Goal: Task Accomplishment & Management: Complete application form

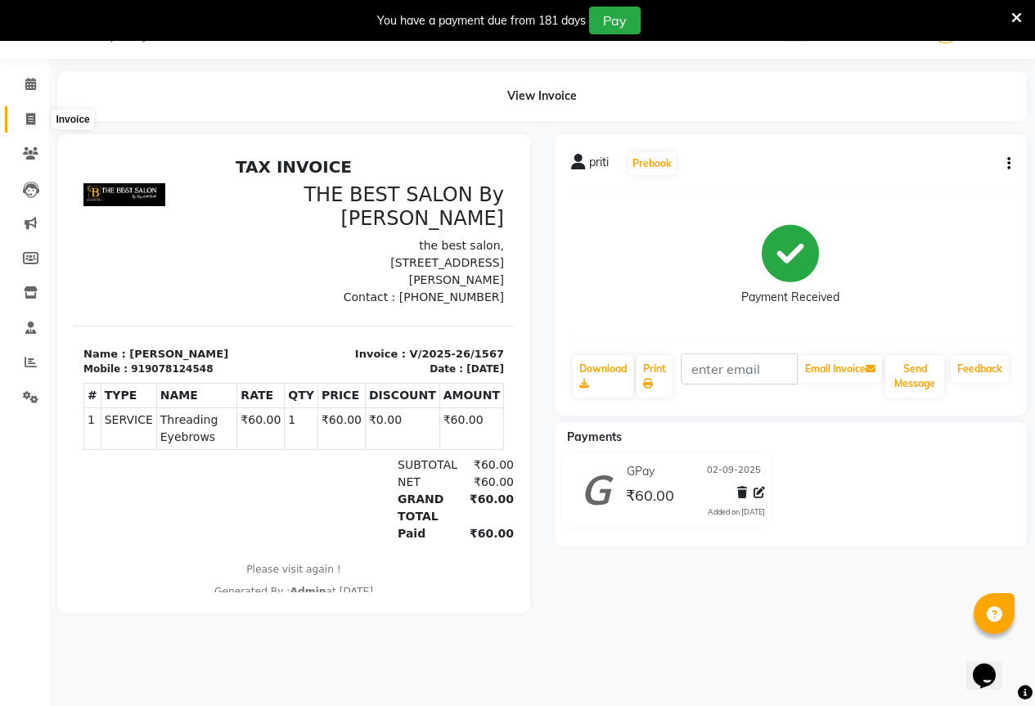
click at [36, 122] on span at bounding box center [30, 119] width 29 height 19
select select "7209"
select select "service"
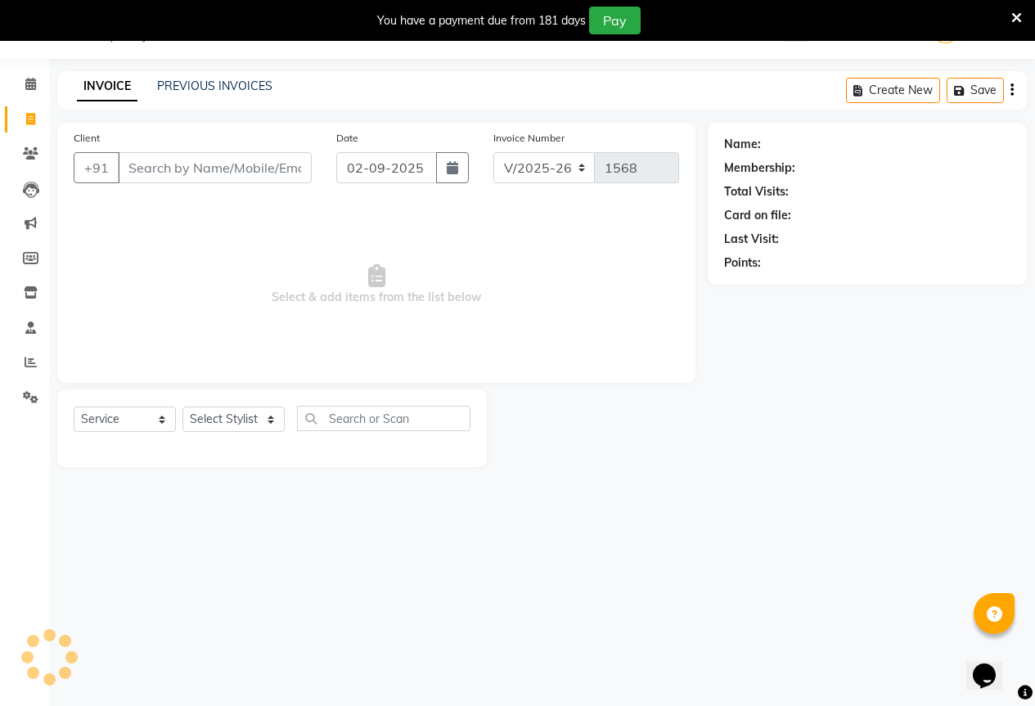
click at [191, 170] on input "Client" at bounding box center [215, 167] width 194 height 31
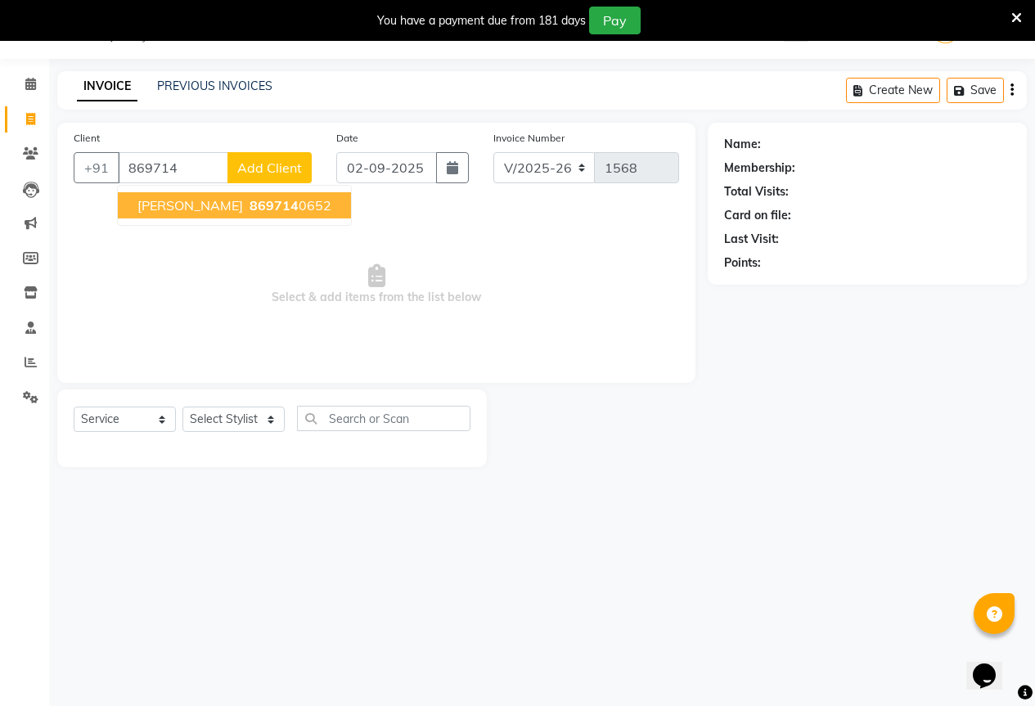
click at [190, 201] on span "[PERSON_NAME]" at bounding box center [191, 205] width 106 height 16
type input "8697140652"
select select "1: Object"
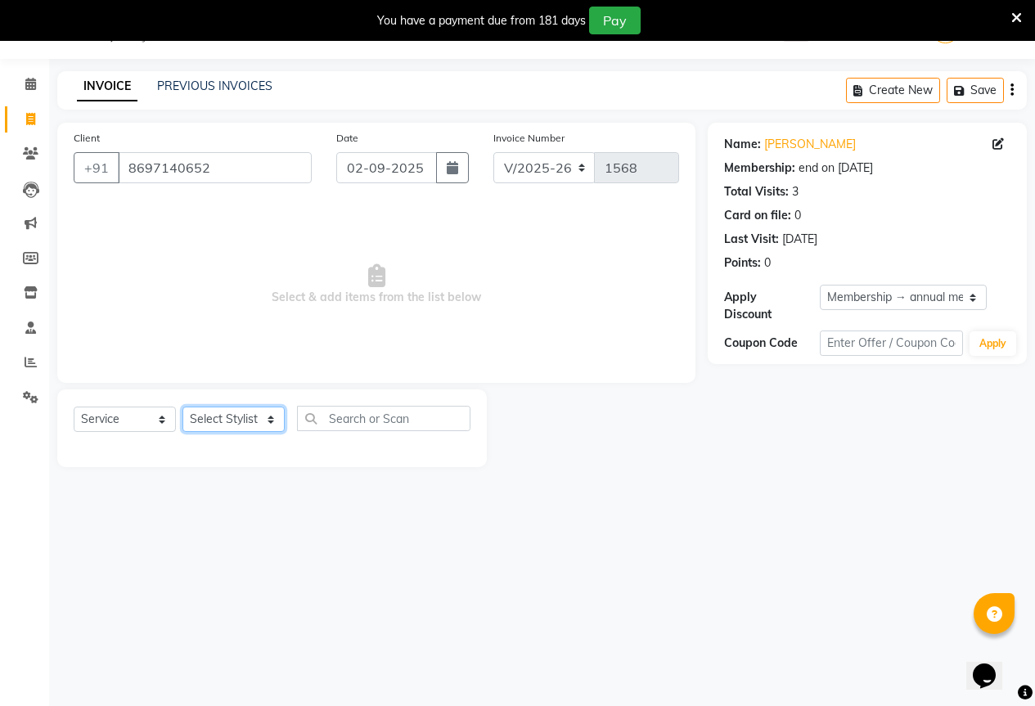
click at [237, 429] on select "Select Stylist AKASH KAJAL [PERSON_NAME] [PERSON_NAME] [PERSON_NAME]" at bounding box center [234, 419] width 102 height 25
select select "61550"
click at [183, 407] on select "Select Stylist AKASH KAJAL [PERSON_NAME] [PERSON_NAME] [PERSON_NAME]" at bounding box center [234, 419] width 102 height 25
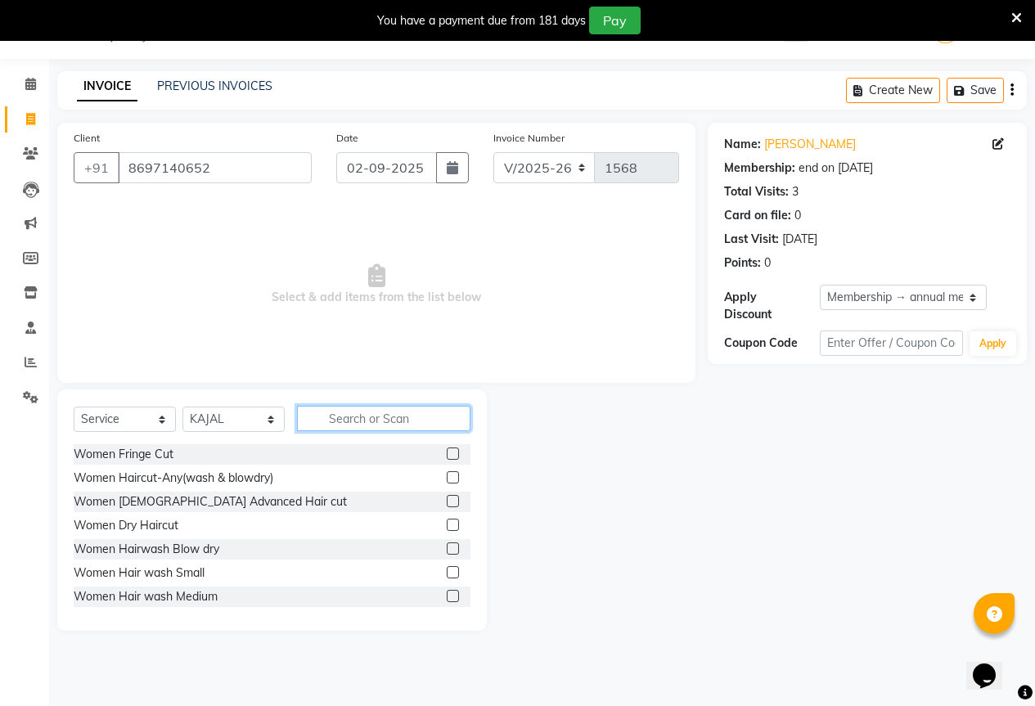
click at [333, 422] on input "text" at bounding box center [384, 418] width 174 height 25
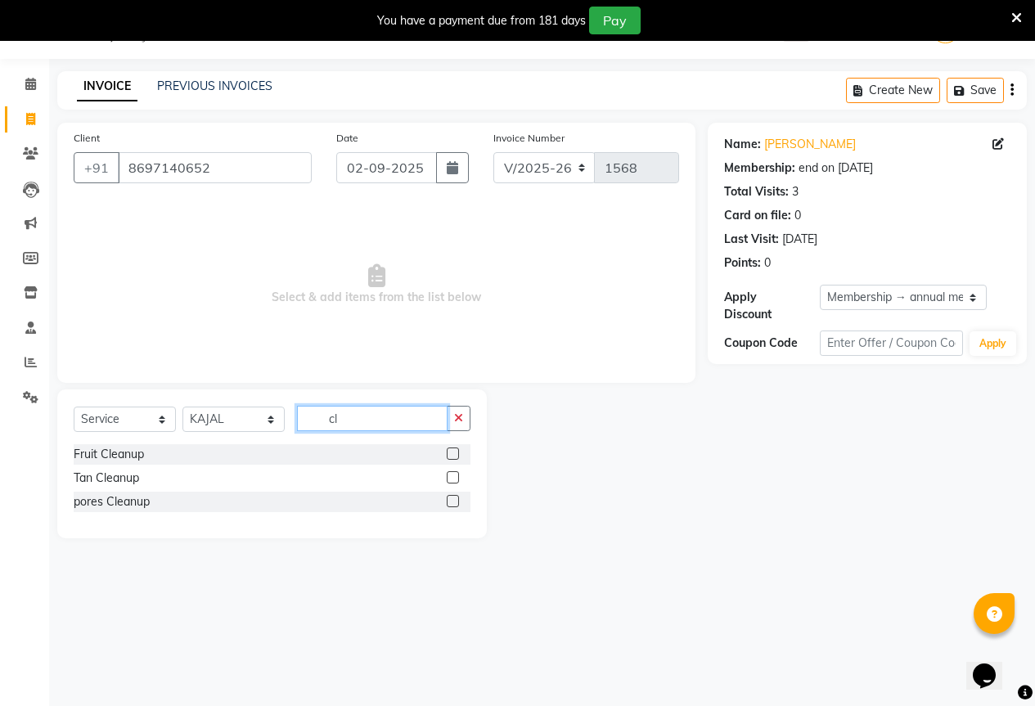
type input "c"
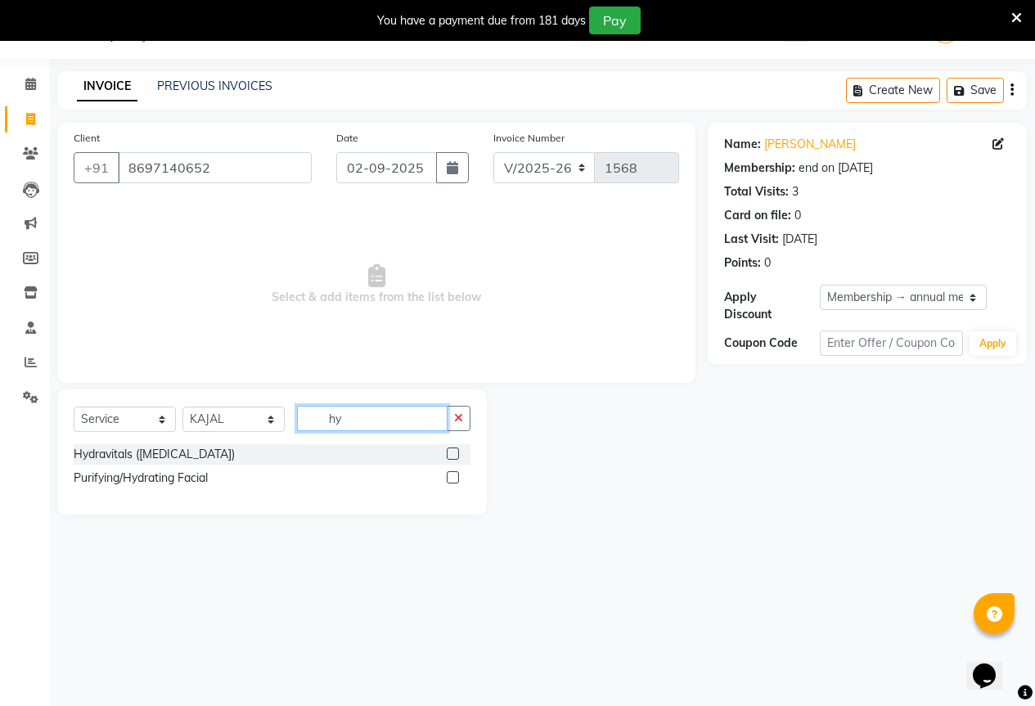
type input "hy"
click at [459, 453] on div at bounding box center [459, 454] width 24 height 20
click at [450, 453] on label at bounding box center [453, 454] width 12 height 12
click at [450, 453] on input "checkbox" at bounding box center [452, 454] width 11 height 11
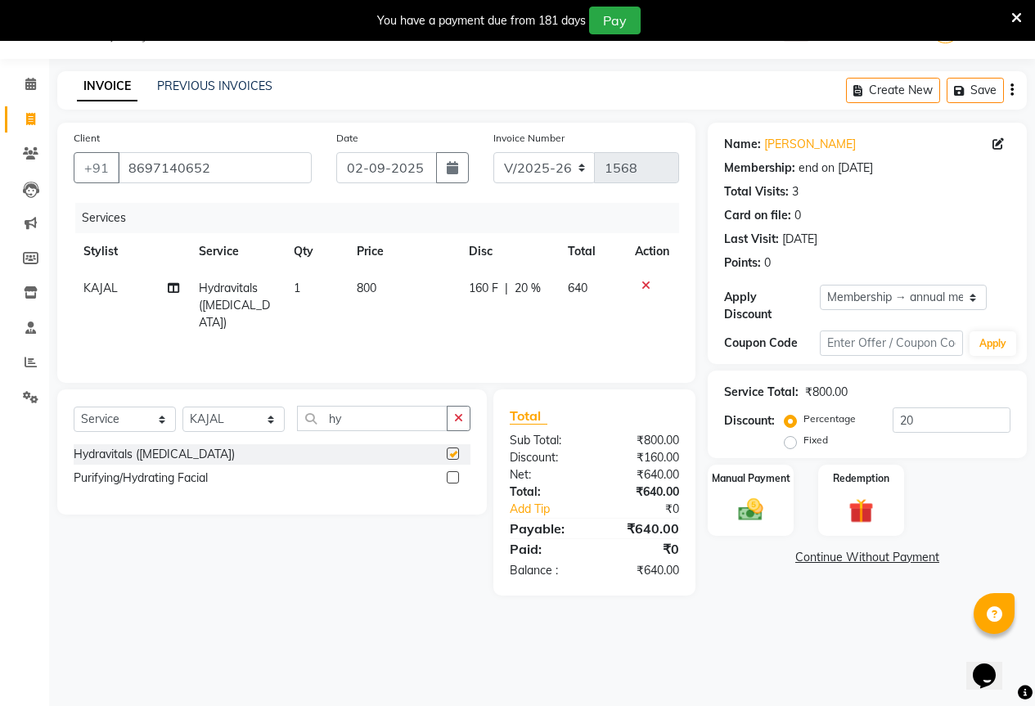
checkbox input "false"
click at [408, 285] on td "800" at bounding box center [403, 305] width 112 height 71
select select "61550"
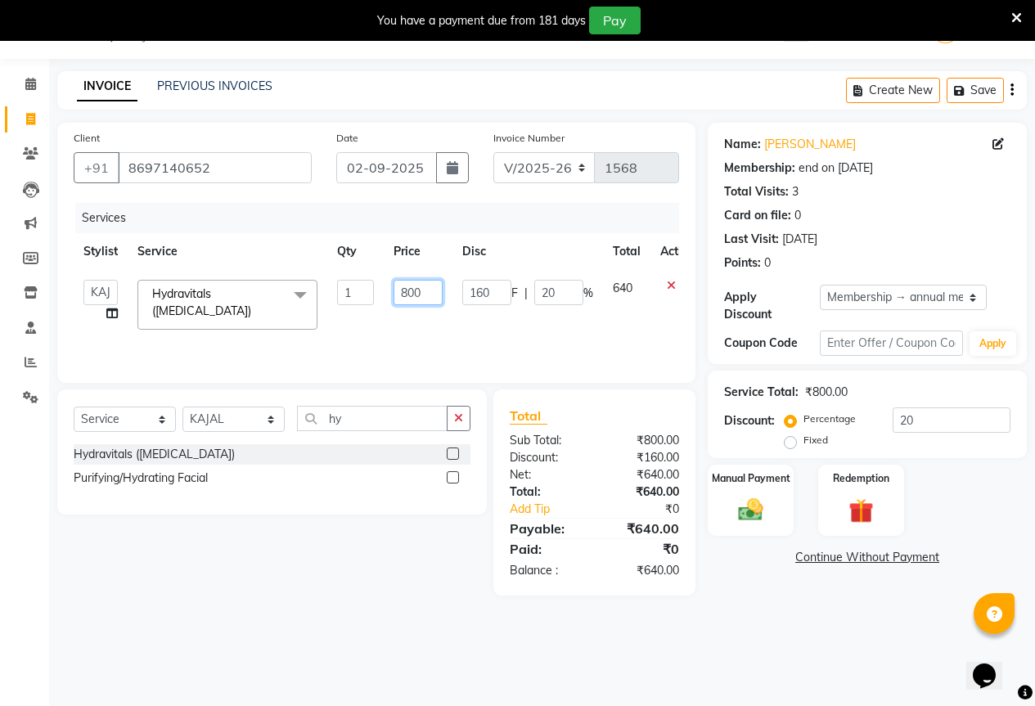
click at [413, 294] on input "800" at bounding box center [418, 292] width 49 height 25
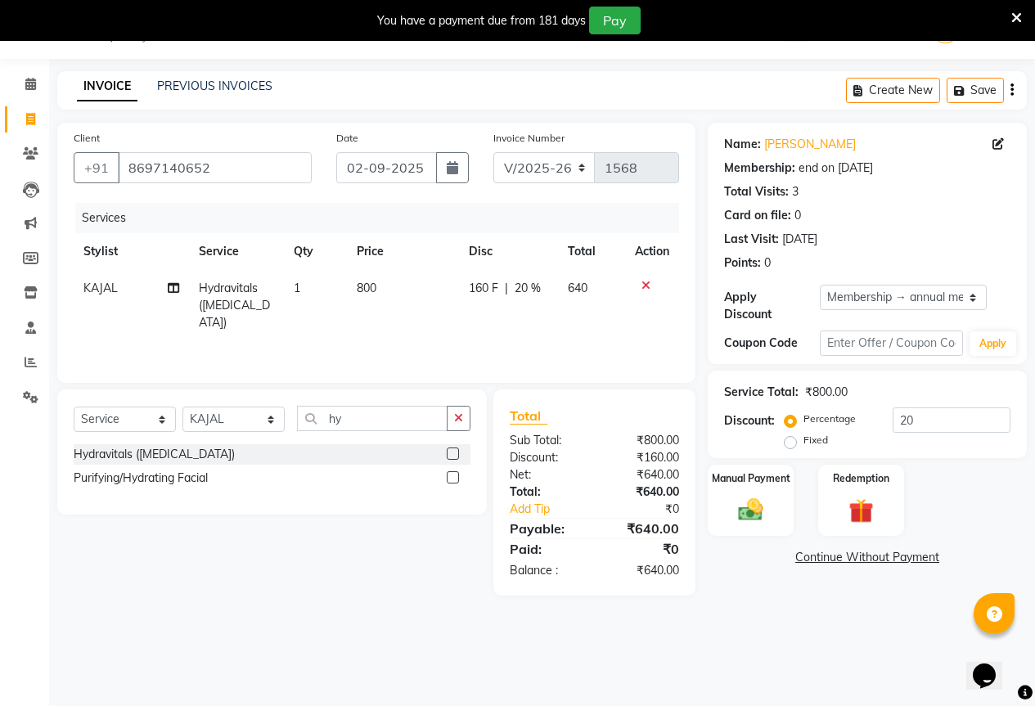
click at [478, 322] on td "160 F | 20 %" at bounding box center [508, 305] width 99 height 71
select select "61550"
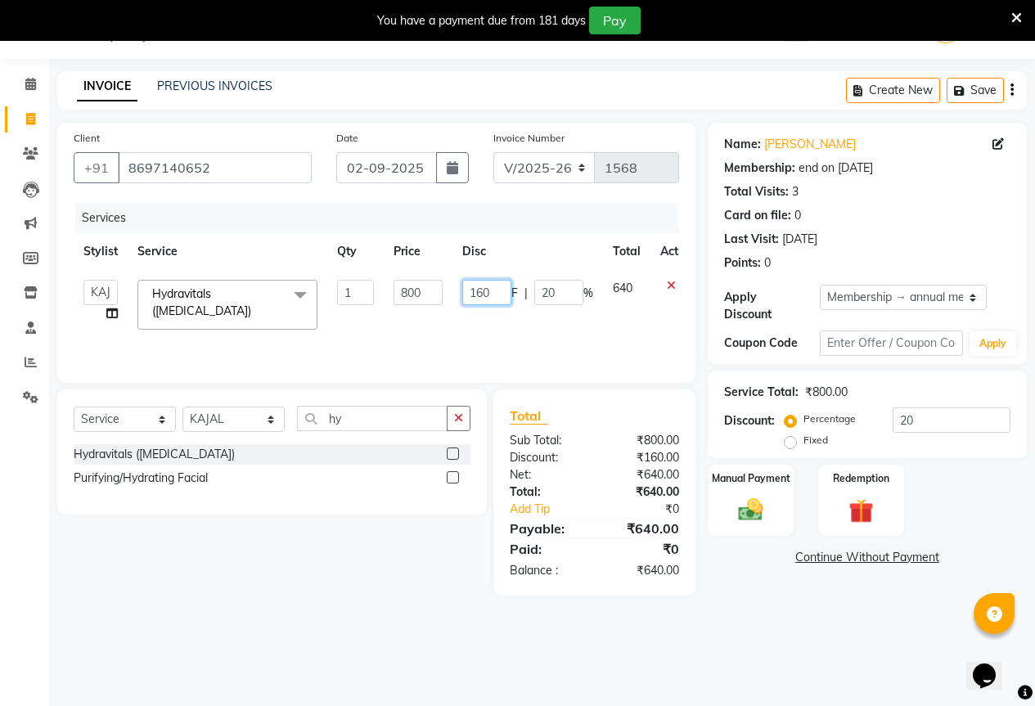
click at [506, 284] on input "160" at bounding box center [486, 292] width 49 height 25
type input "1"
type input "150"
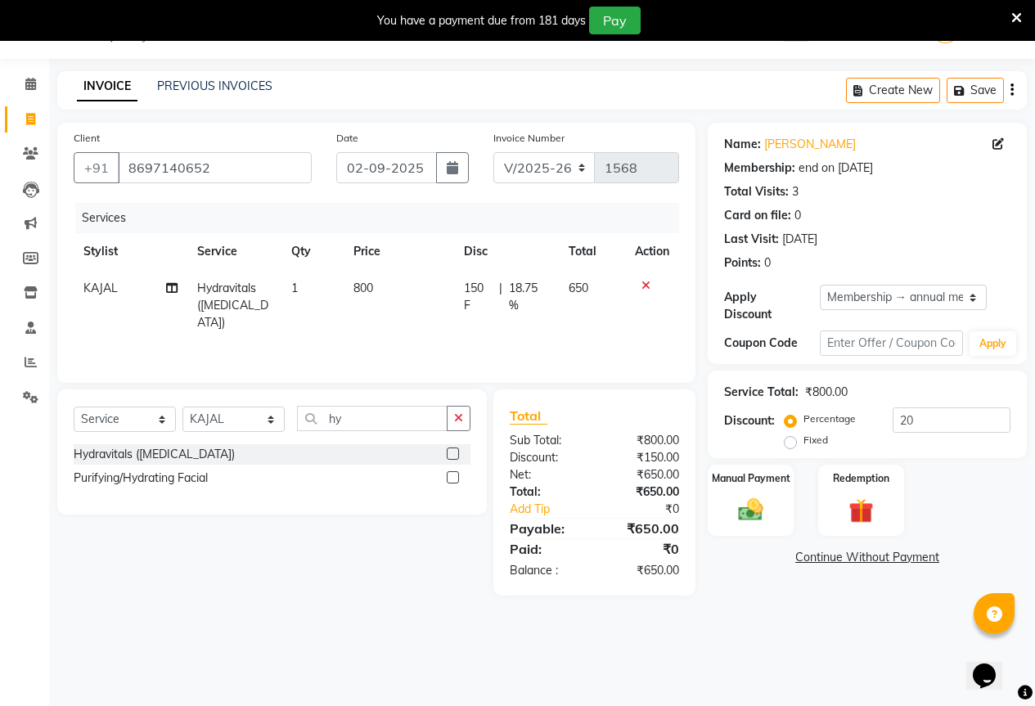
click at [512, 316] on td "150 F | 18.75 %" at bounding box center [507, 305] width 106 height 71
select select "61550"
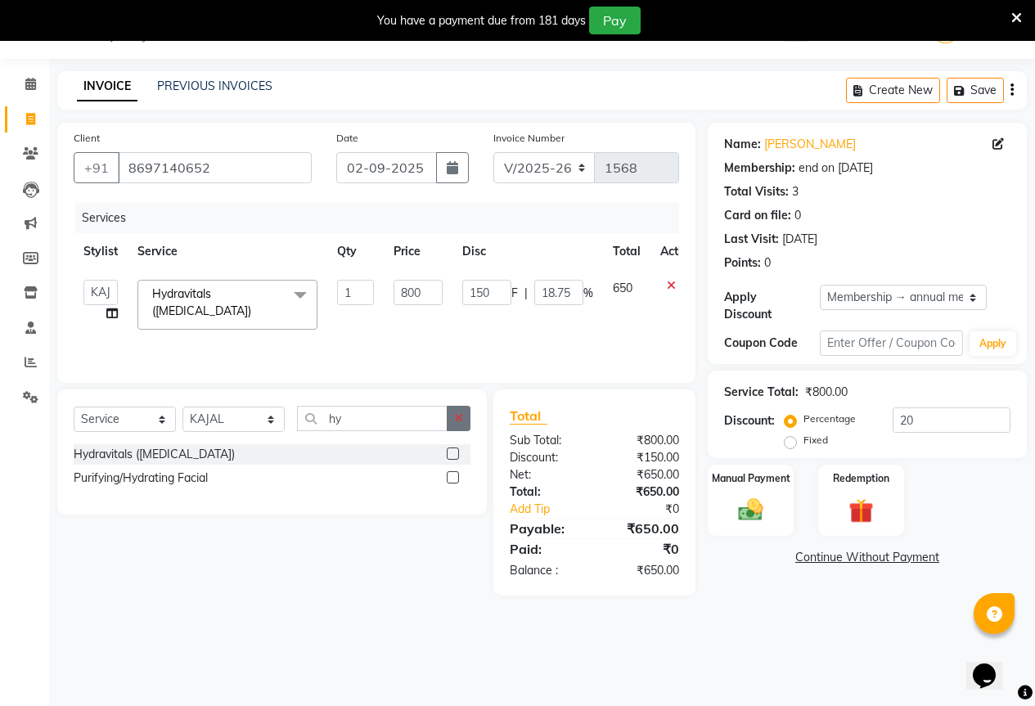
click at [460, 424] on button "button" at bounding box center [459, 418] width 24 height 25
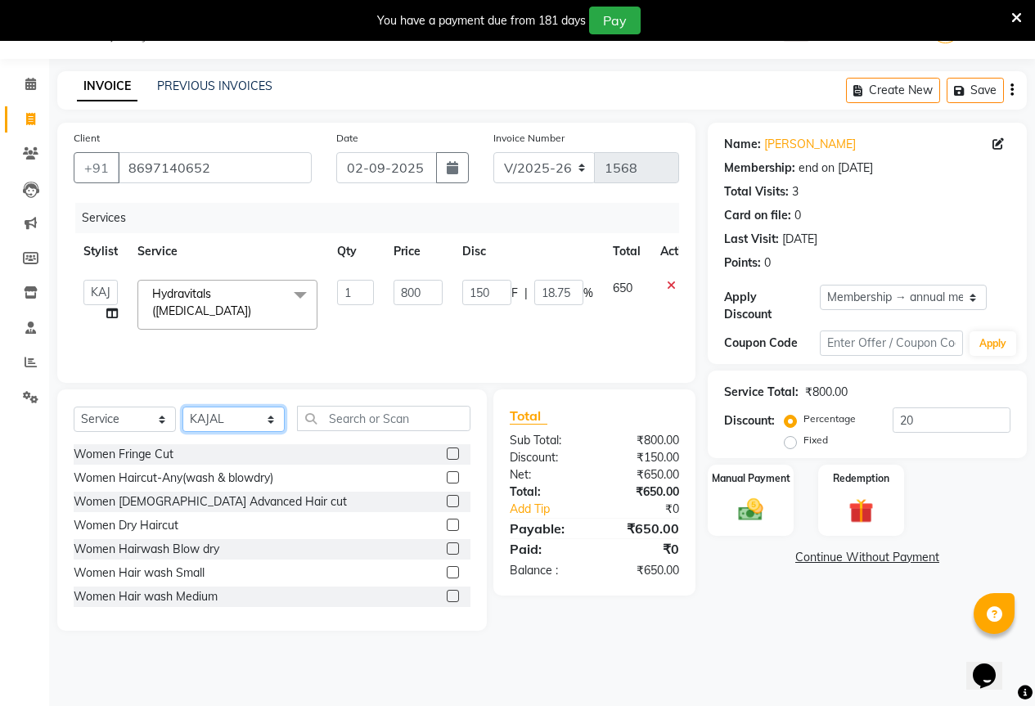
click at [259, 424] on select "Select Stylist AKASH KAJAL PAYAL RAJ RUTUJA SAHIL" at bounding box center [234, 419] width 102 height 25
select select "84685"
click at [183, 407] on select "Select Stylist AKASH KAJAL PAYAL RAJ RUTUJA SAHIL" at bounding box center [234, 419] width 102 height 25
click at [333, 422] on input "text" at bounding box center [384, 418] width 174 height 25
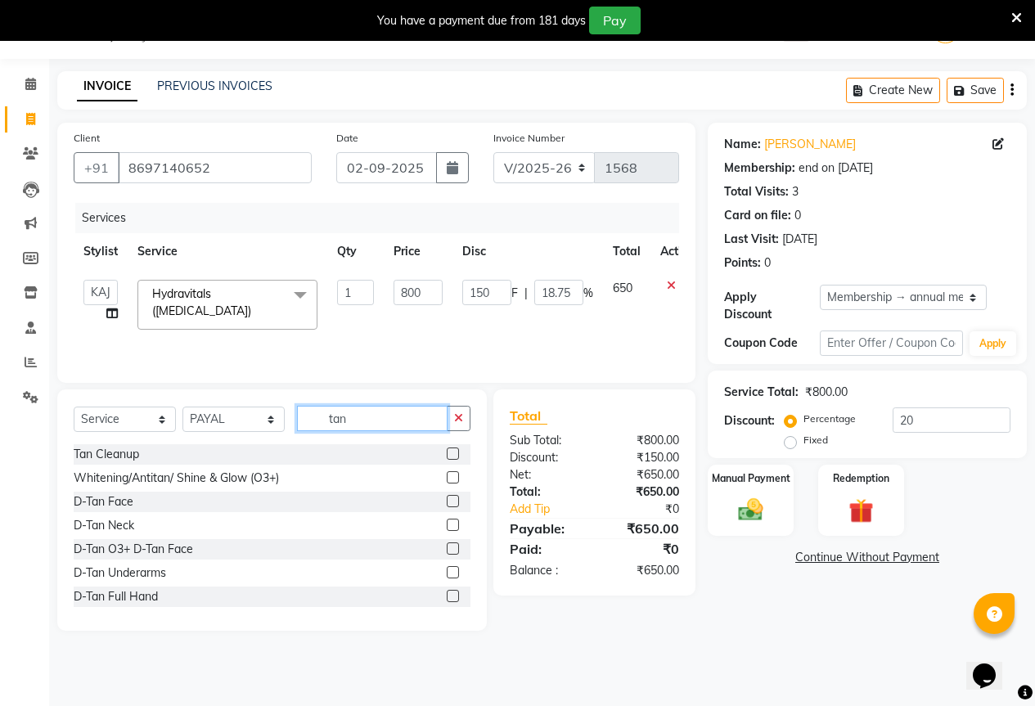
type input "tan"
click at [447, 449] on label at bounding box center [453, 454] width 12 height 12
click at [447, 449] on input "checkbox" at bounding box center [452, 454] width 11 height 11
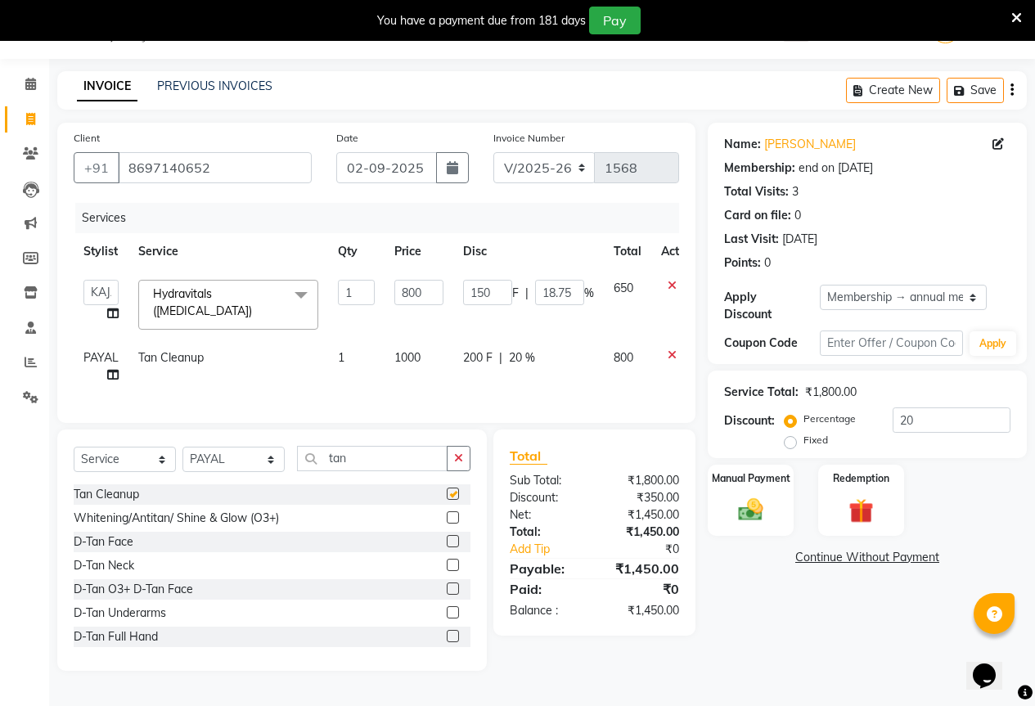
checkbox input "false"
click at [421, 347] on td "1000" at bounding box center [419, 367] width 69 height 54
select select "84685"
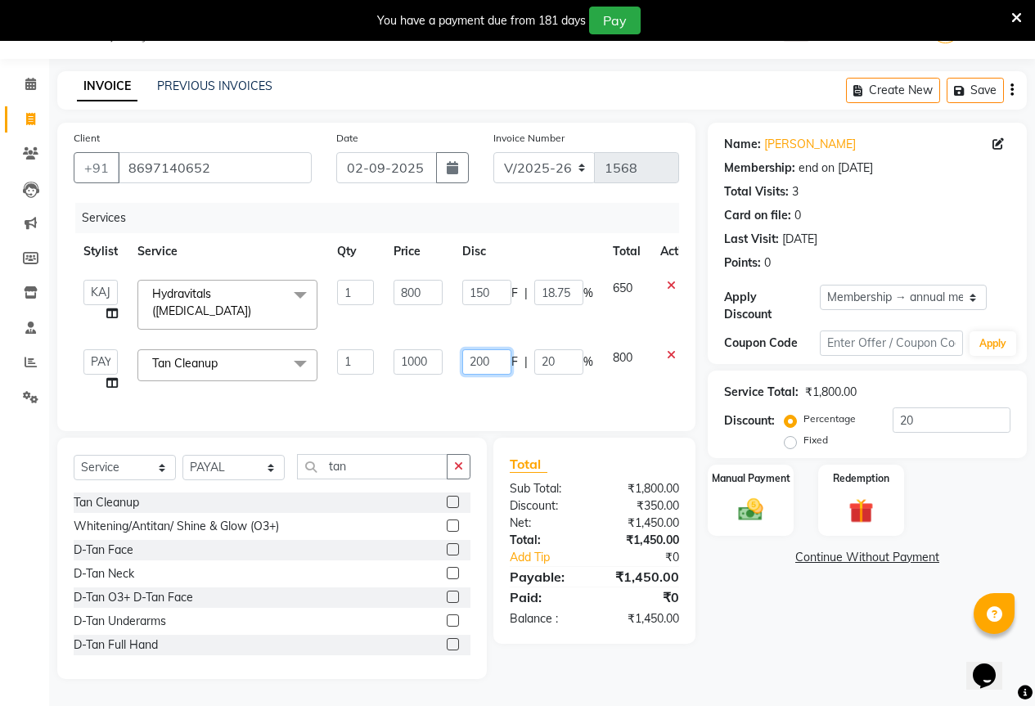
click at [488, 363] on input "200" at bounding box center [486, 361] width 49 height 25
type input "2"
type input "150"
click at [497, 395] on div "Services Stylist Service Qty Price Disc Total Action AKASH KAJAL PAYAL RAJ RUTU…" at bounding box center [377, 309] width 606 height 212
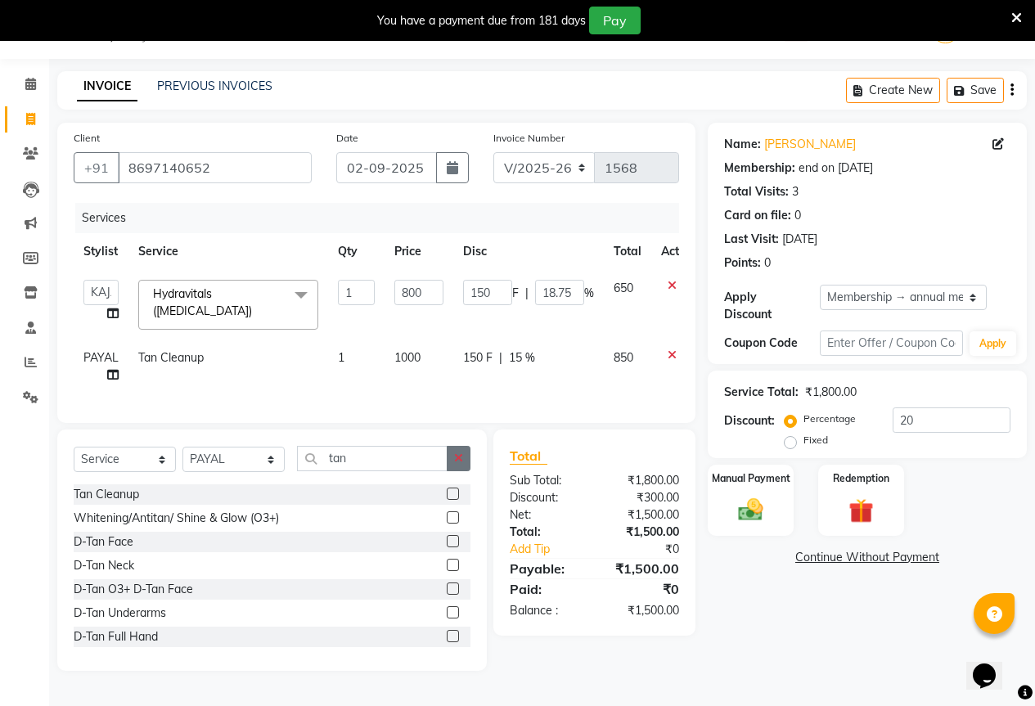
click at [458, 464] on icon "button" at bounding box center [458, 458] width 9 height 11
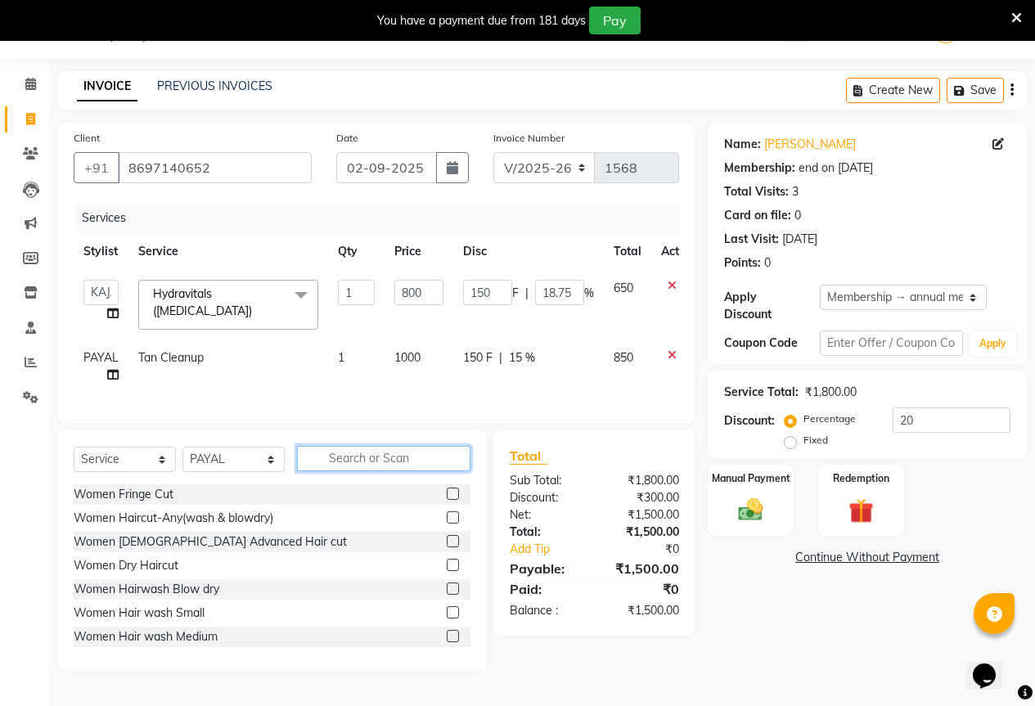
click at [430, 466] on input "text" at bounding box center [384, 458] width 174 height 25
click at [213, 467] on select "Select Stylist AKASH KAJAL PAYAL RAJ RUTUJA SAHIL" at bounding box center [234, 459] width 102 height 25
select select "61553"
click at [183, 459] on select "Select Stylist AKASH KAJAL PAYAL RAJ RUTUJA SAHIL" at bounding box center [234, 459] width 102 height 25
click at [334, 471] on input "text" at bounding box center [384, 458] width 174 height 25
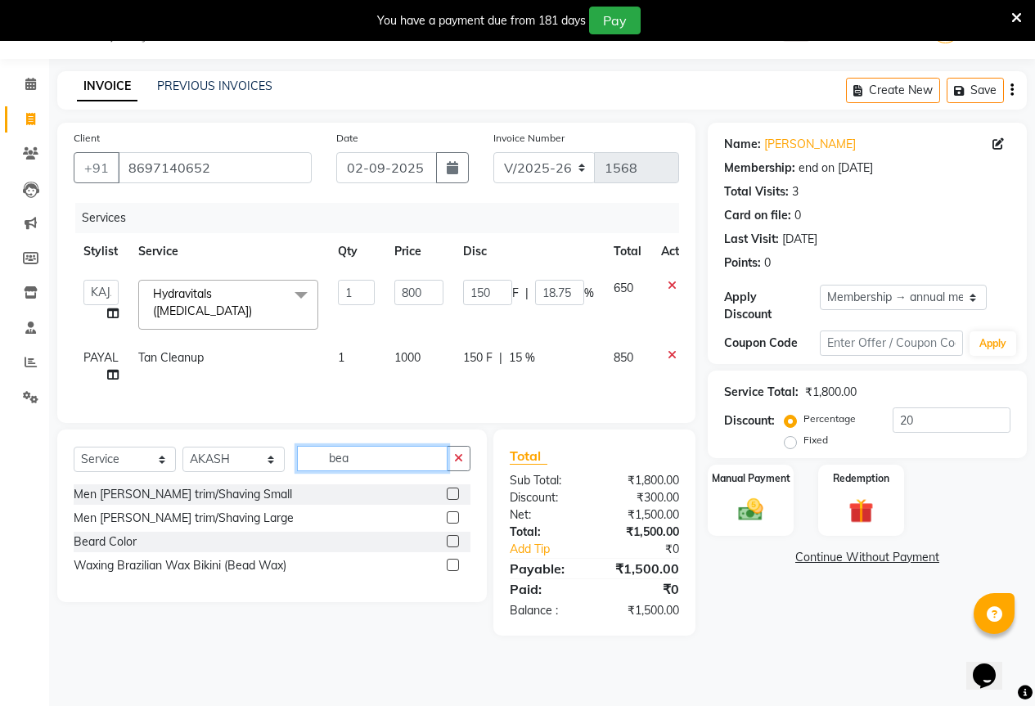
type input "bea"
click at [449, 500] on label at bounding box center [453, 494] width 12 height 12
click at [449, 500] on input "checkbox" at bounding box center [452, 494] width 11 height 11
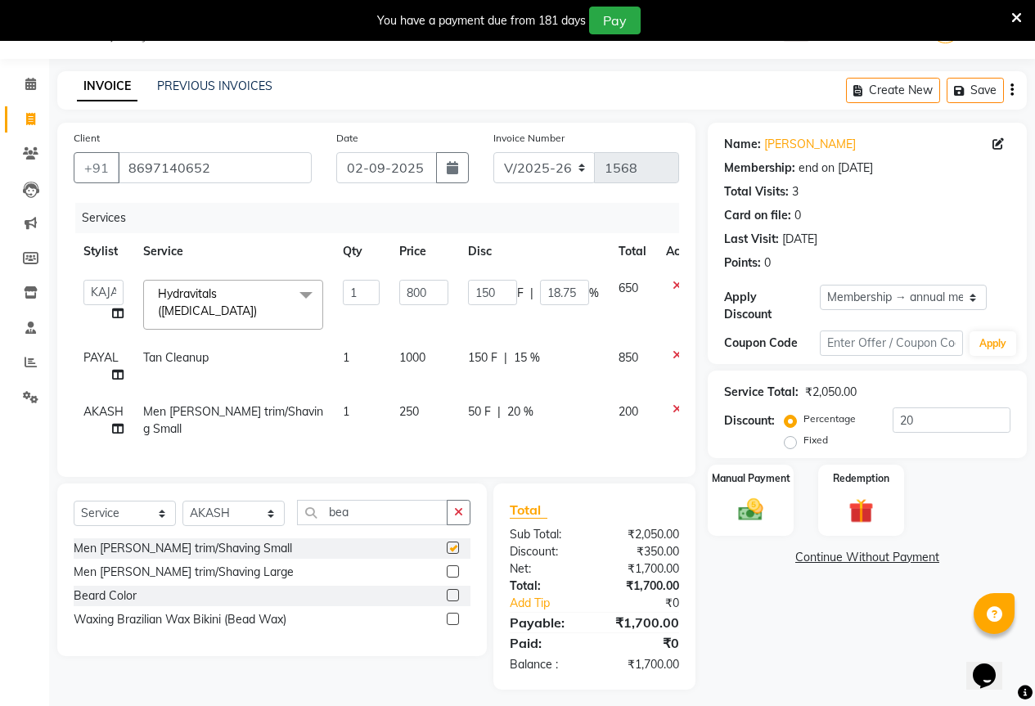
checkbox input "false"
drag, startPoint x: 458, startPoint y: 527, endPoint x: 436, endPoint y: 533, distance: 22.0
click at [455, 518] on icon "button" at bounding box center [458, 512] width 9 height 11
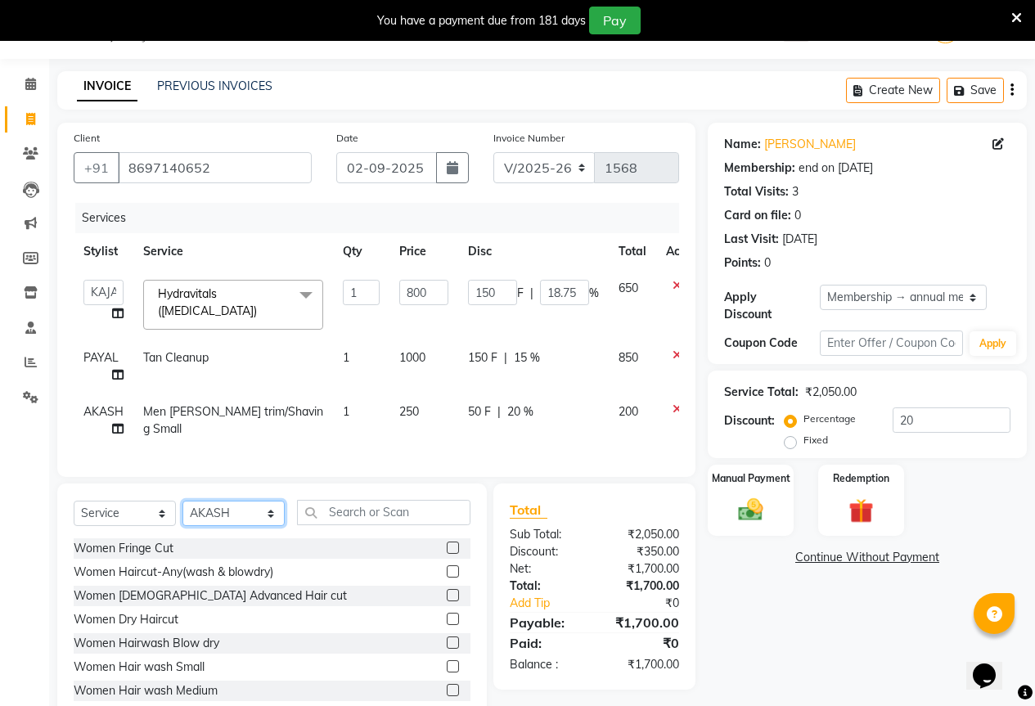
click at [238, 526] on select "Select Stylist AKASH KAJAL PAYAL RAJ RUTUJA SAHIL" at bounding box center [234, 513] width 102 height 25
select select "61551"
click at [183, 513] on select "Select Stylist AKASH KAJAL PAYAL RAJ RUTUJA SAHIL" at bounding box center [234, 513] width 102 height 25
click at [359, 516] on input "text" at bounding box center [384, 512] width 174 height 25
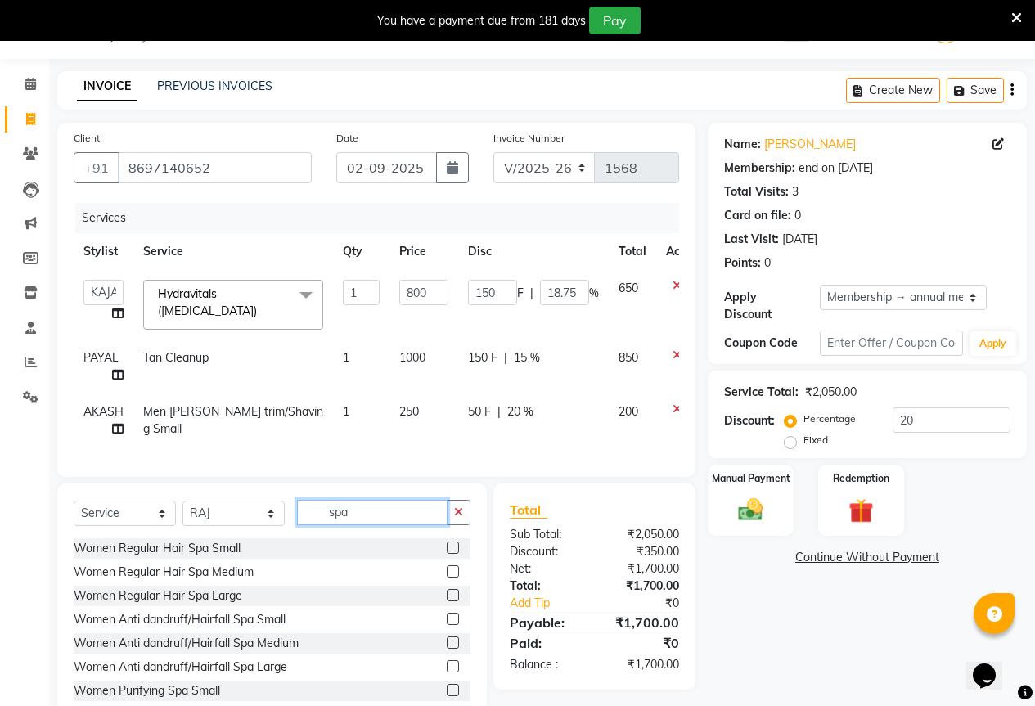
type input "spa"
click at [447, 578] on label at bounding box center [453, 572] width 12 height 12
click at [447, 578] on input "checkbox" at bounding box center [452, 572] width 11 height 11
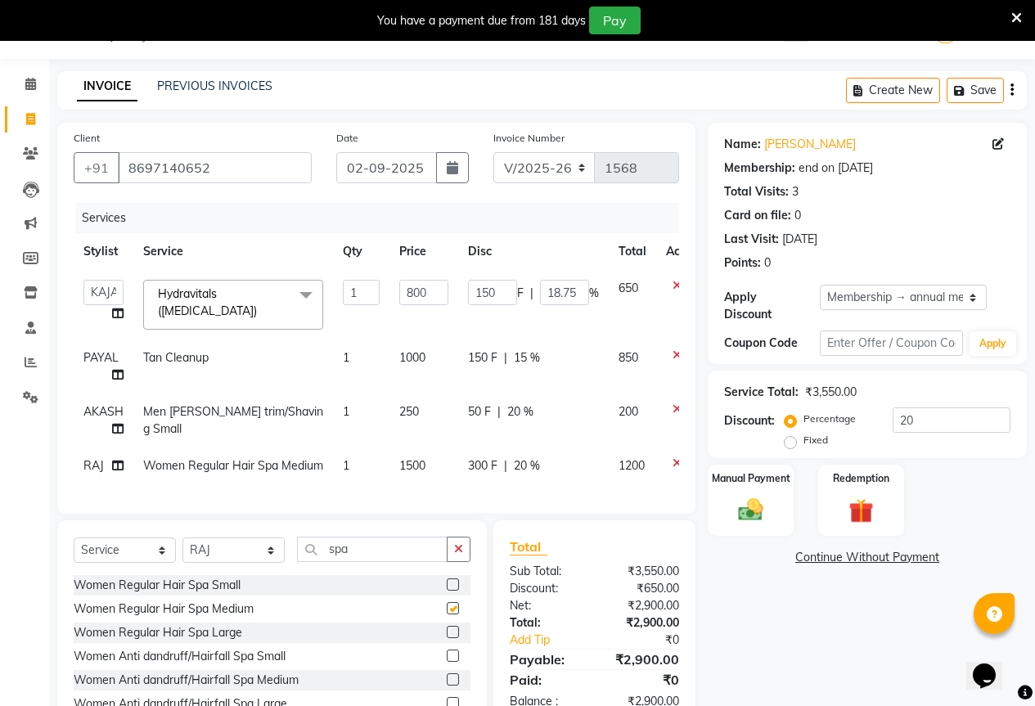
checkbox input "false"
click at [422, 471] on span "1500" at bounding box center [412, 465] width 26 height 15
select select "61551"
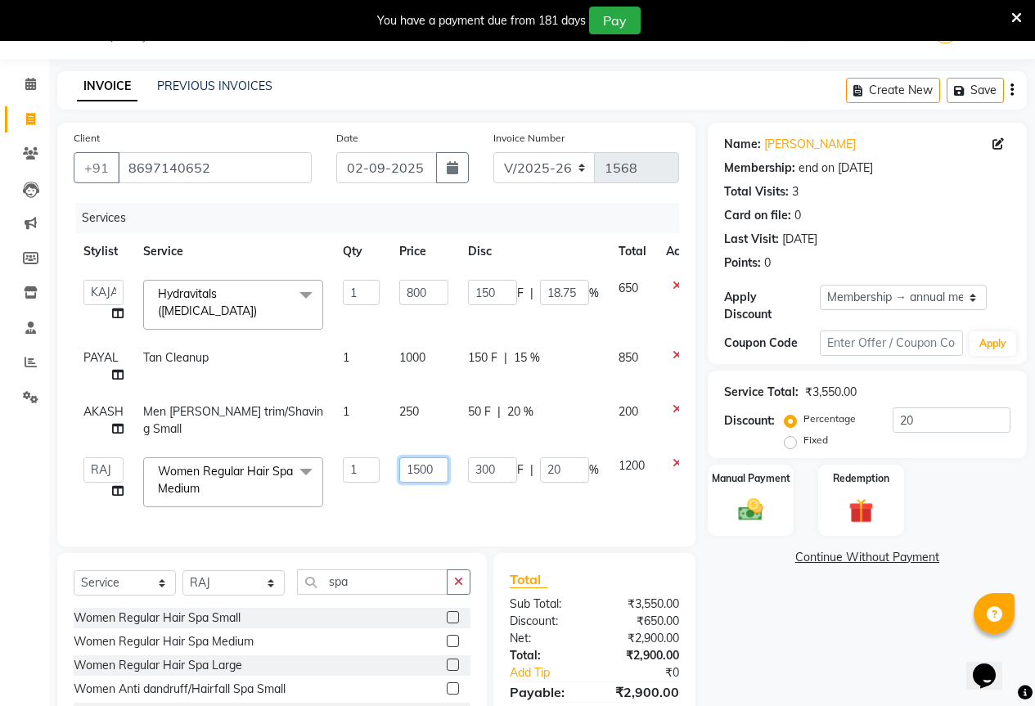
click at [422, 471] on input "1500" at bounding box center [423, 470] width 49 height 25
type input "1800"
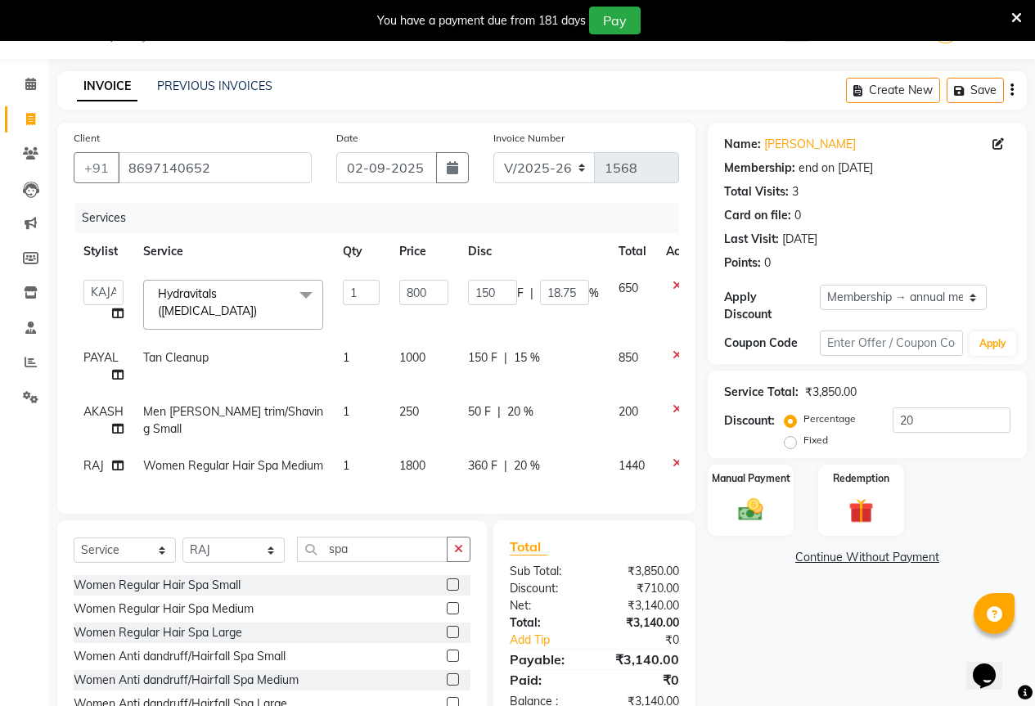
click at [455, 498] on div "Services Stylist Service Qty Price Disc Total Action AKASH KAJAL PAYAL RAJ RUTU…" at bounding box center [377, 350] width 606 height 295
click at [501, 470] on div "360 F | 20 %" at bounding box center [533, 466] width 131 height 17
select select "61551"
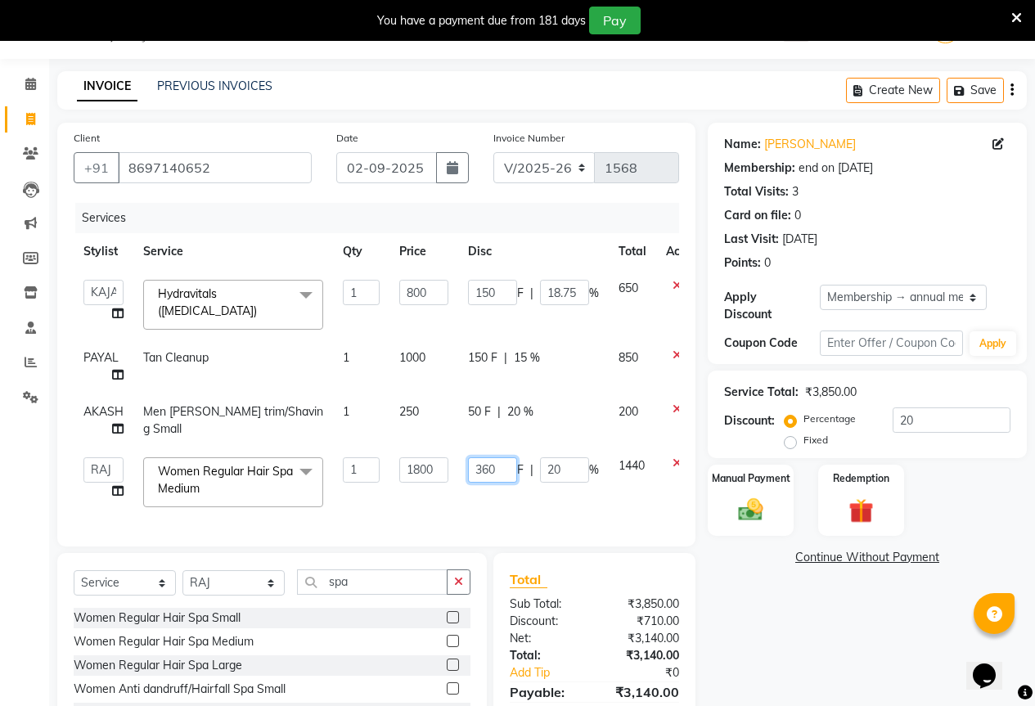
click at [515, 465] on input "360" at bounding box center [492, 470] width 49 height 25
type input "3"
type input "300"
click at [522, 496] on td "300 F | 20 %" at bounding box center [533, 483] width 151 height 70
select select "61551"
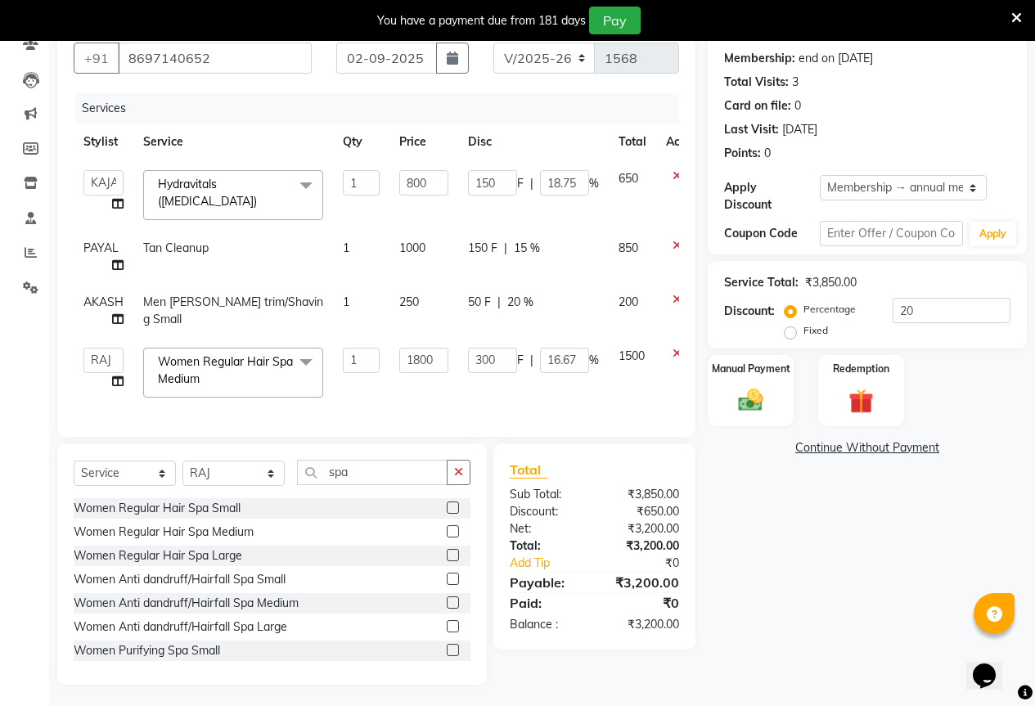
scroll to position [166, 0]
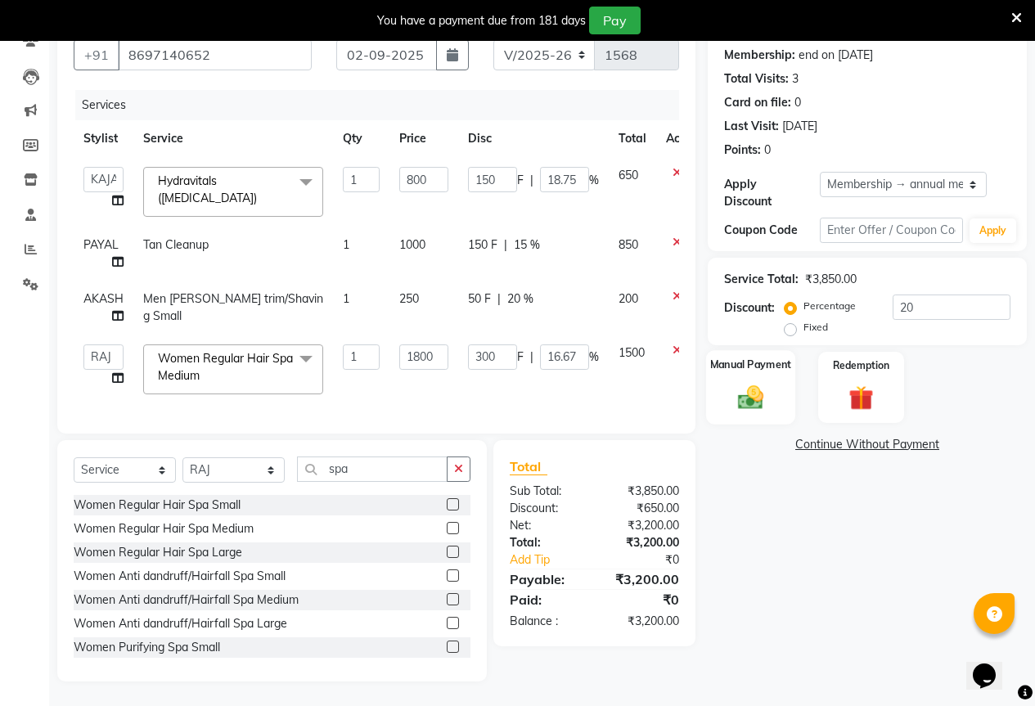
click at [733, 357] on label "Manual Payment" at bounding box center [751, 365] width 82 height 16
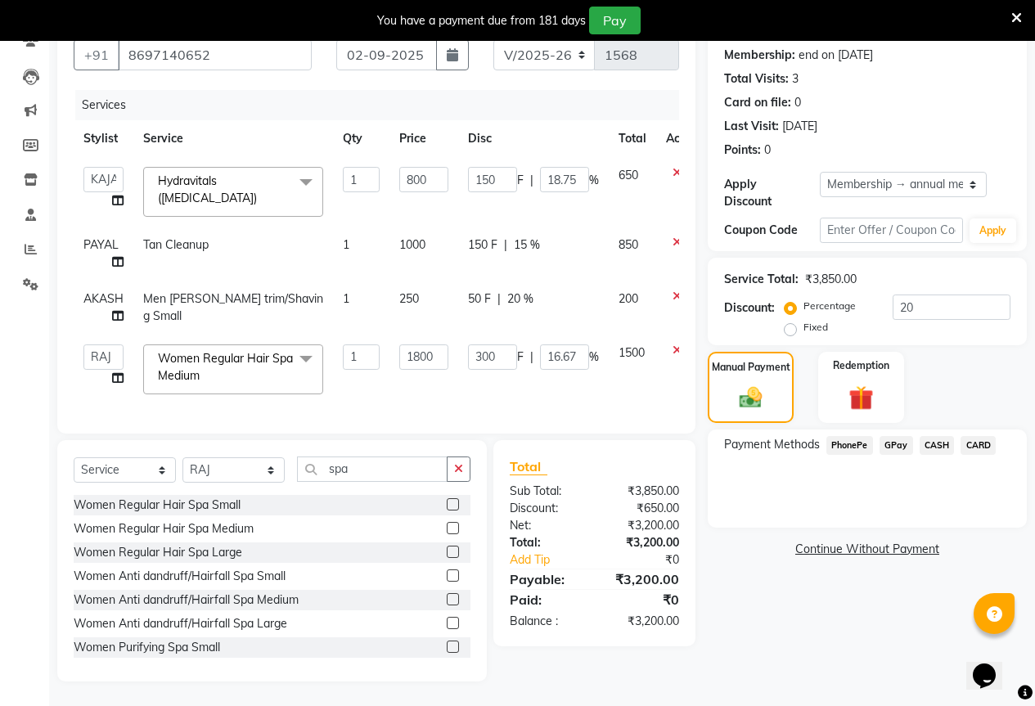
click at [893, 436] on span "GPay" at bounding box center [897, 445] width 34 height 19
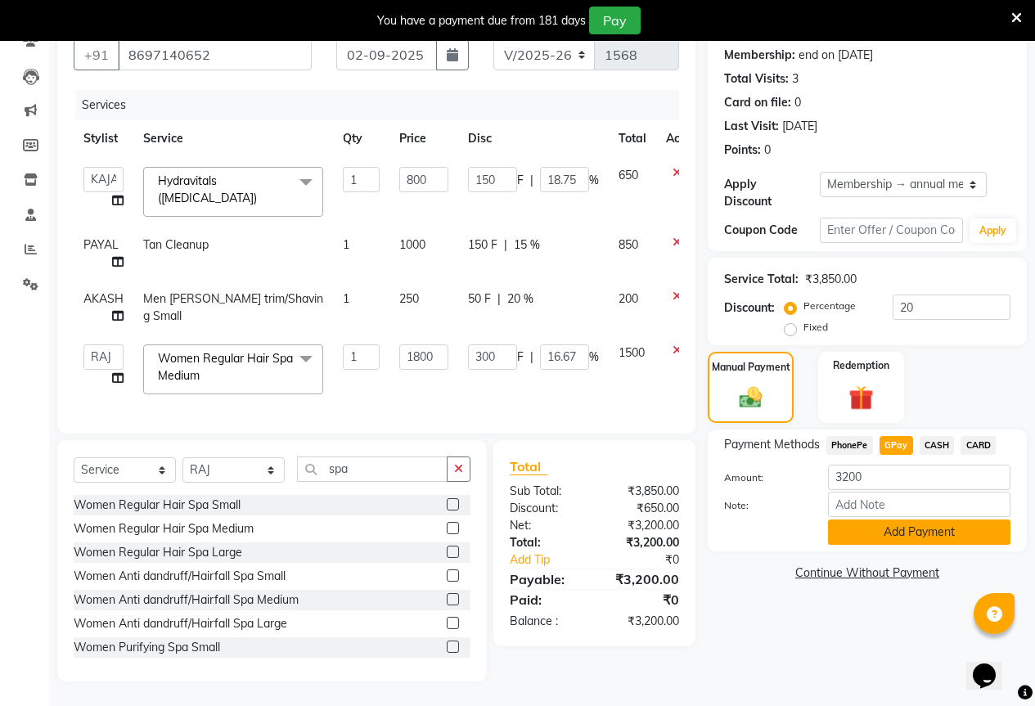
click at [899, 520] on button "Add Payment" at bounding box center [919, 532] width 183 height 25
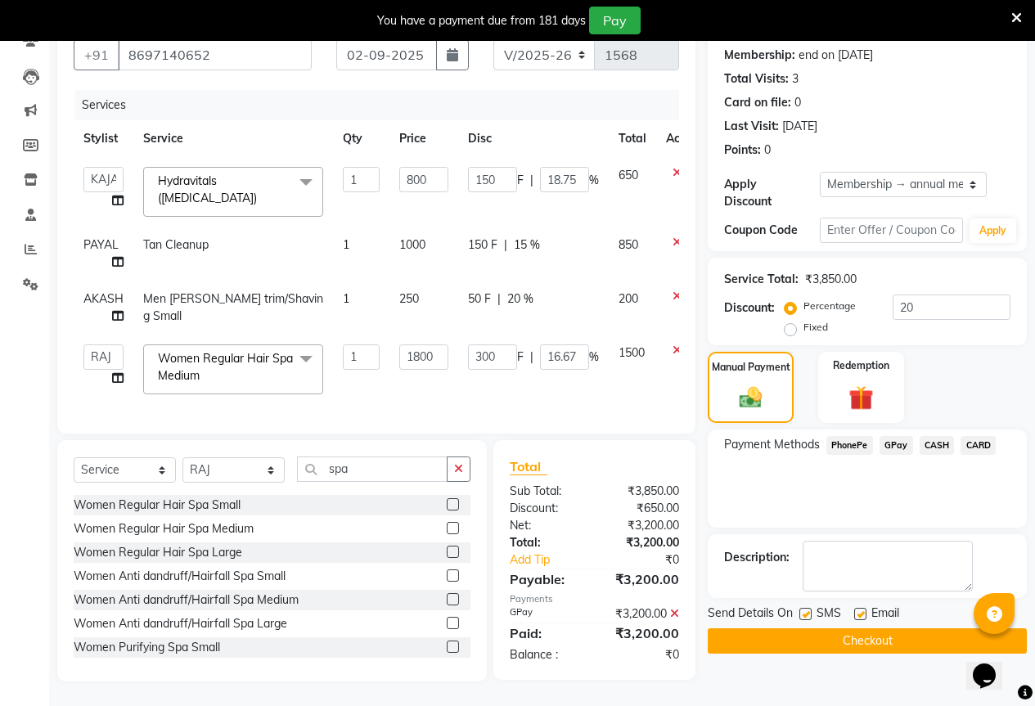
click at [672, 615] on icon at bounding box center [674, 613] width 9 height 11
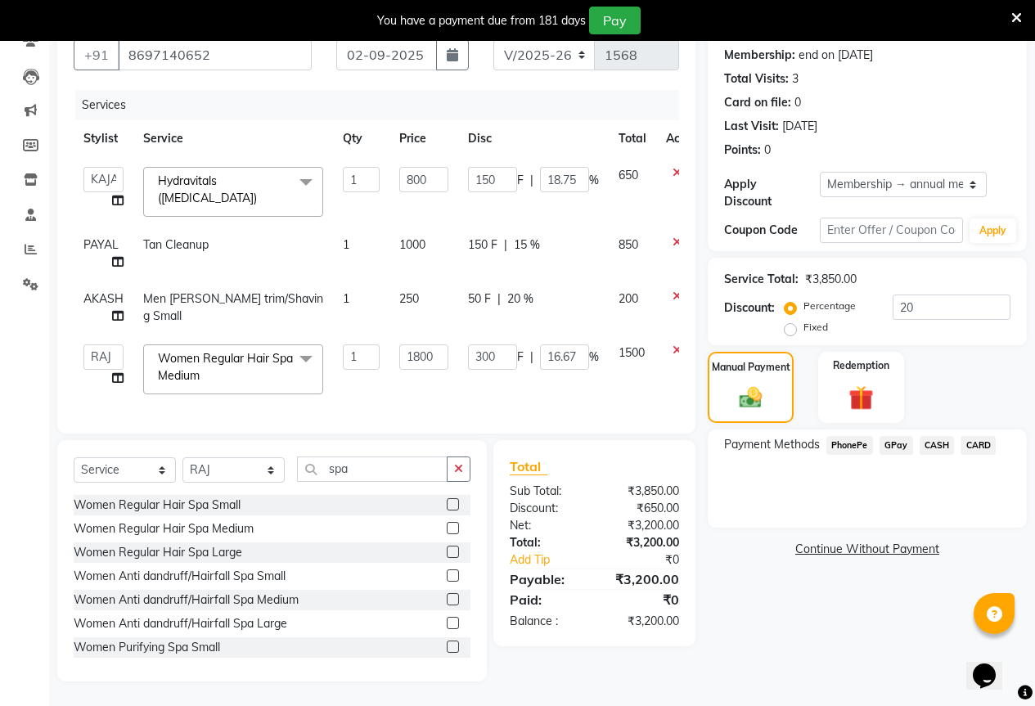
click at [969, 436] on span "CARD" at bounding box center [978, 445] width 35 height 19
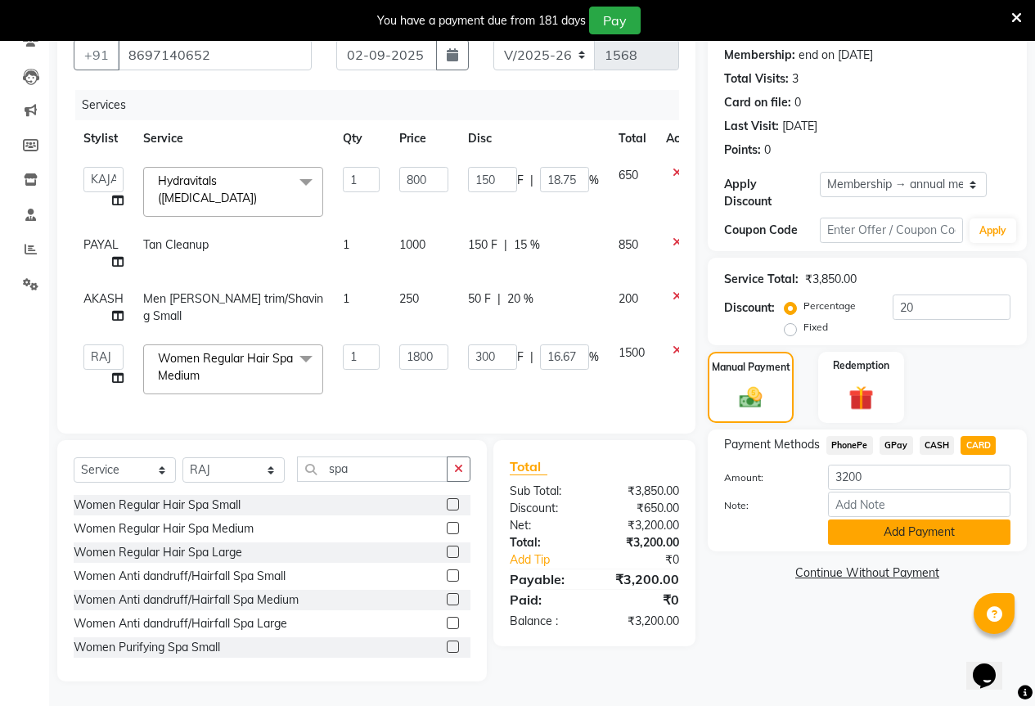
click at [923, 520] on button "Add Payment" at bounding box center [919, 532] width 183 height 25
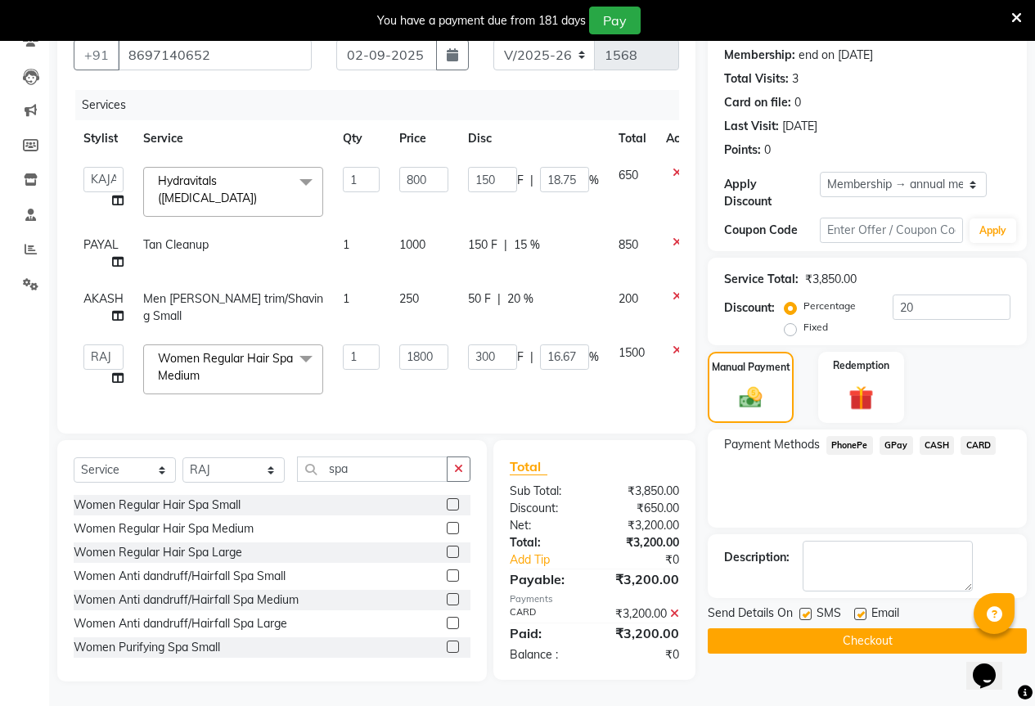
click at [900, 629] on button "Checkout" at bounding box center [867, 641] width 319 height 25
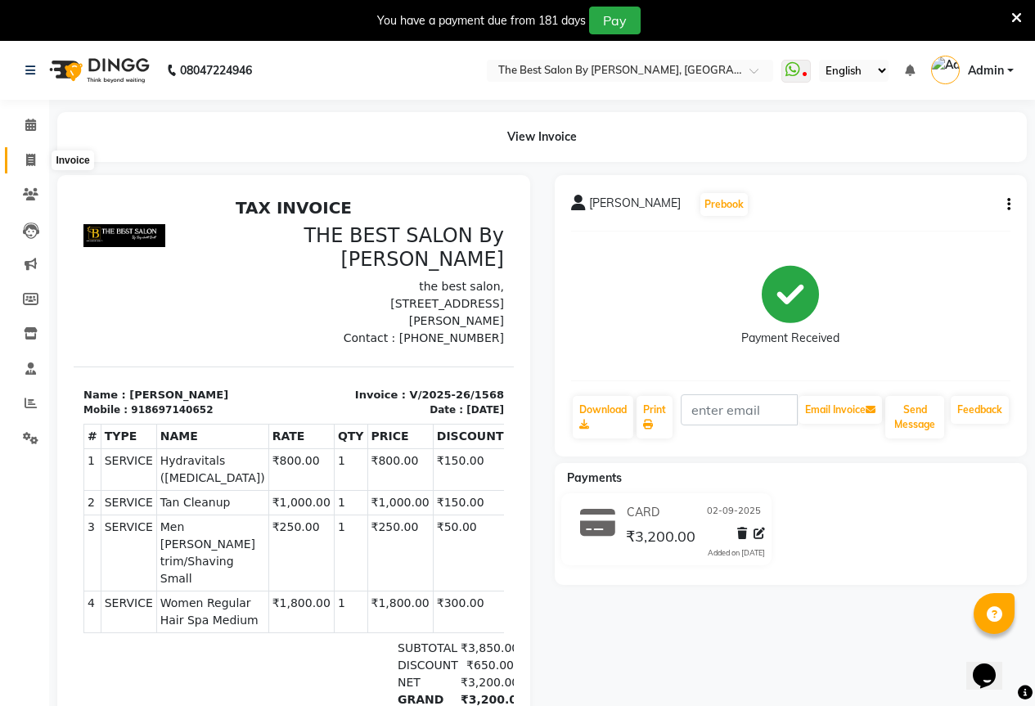
click at [31, 151] on span at bounding box center [30, 160] width 29 height 19
select select "7209"
select select "service"
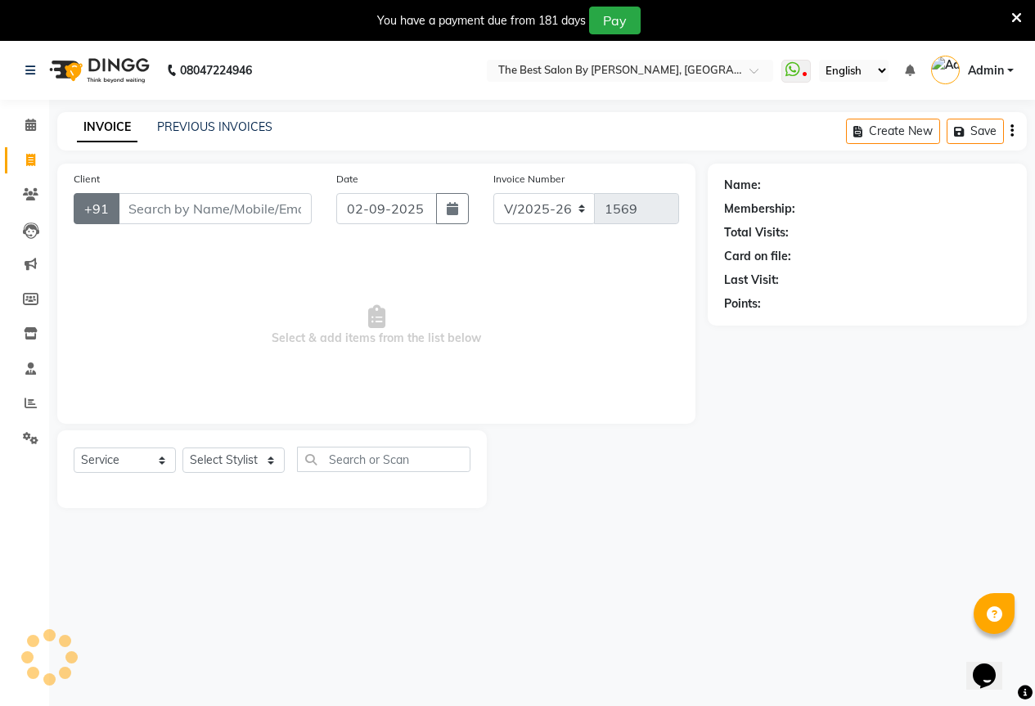
scroll to position [41, 0]
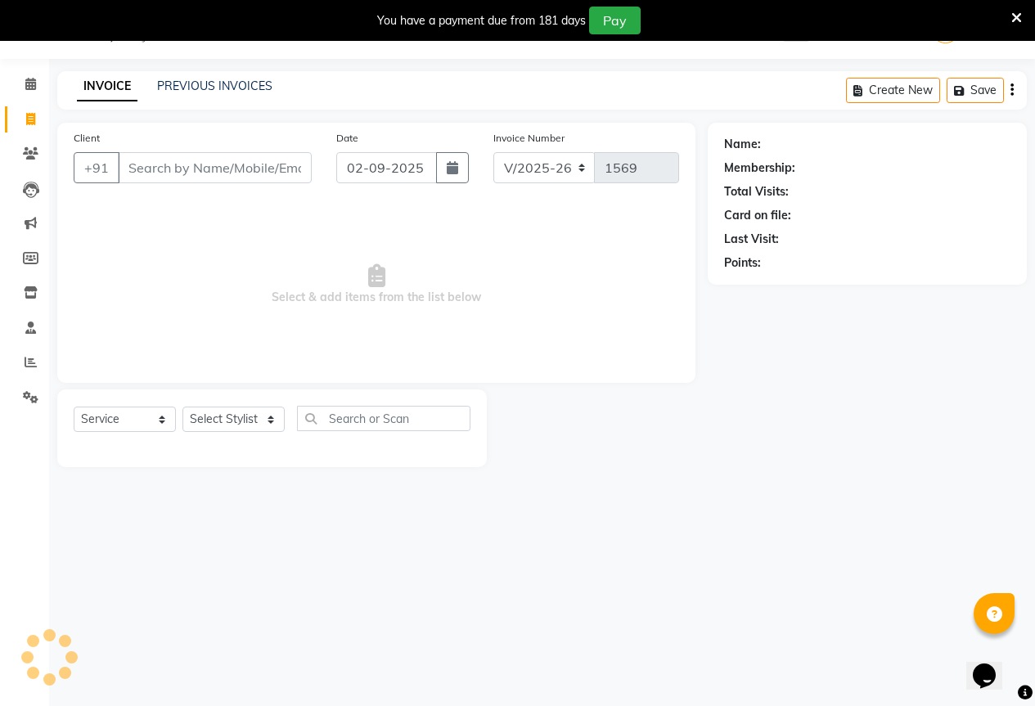
click at [166, 178] on input "Client" at bounding box center [215, 167] width 194 height 31
type input "8484822075"
click at [255, 170] on span "Add Client" at bounding box center [269, 168] width 65 height 16
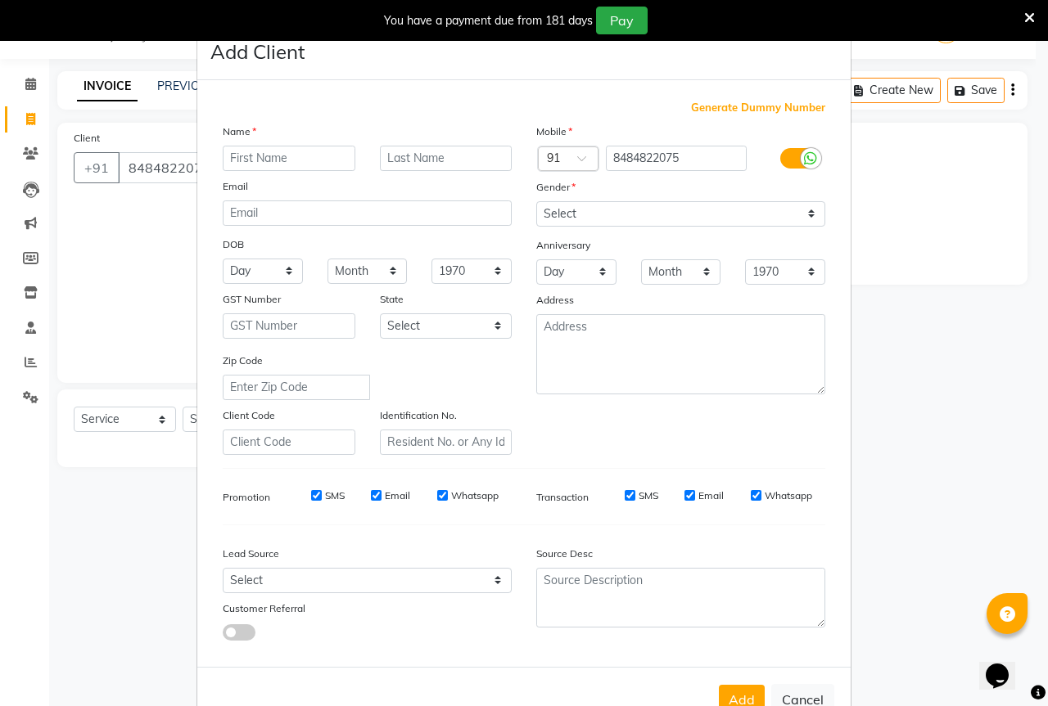
click at [273, 163] on input "text" at bounding box center [289, 158] width 133 height 25
type input "zeane"
click at [609, 210] on select "Select Male Female Other Prefer Not To Say" at bounding box center [680, 213] width 289 height 25
select select "male"
click at [536, 201] on select "Select Male Female Other Prefer Not To Say" at bounding box center [680, 213] width 289 height 25
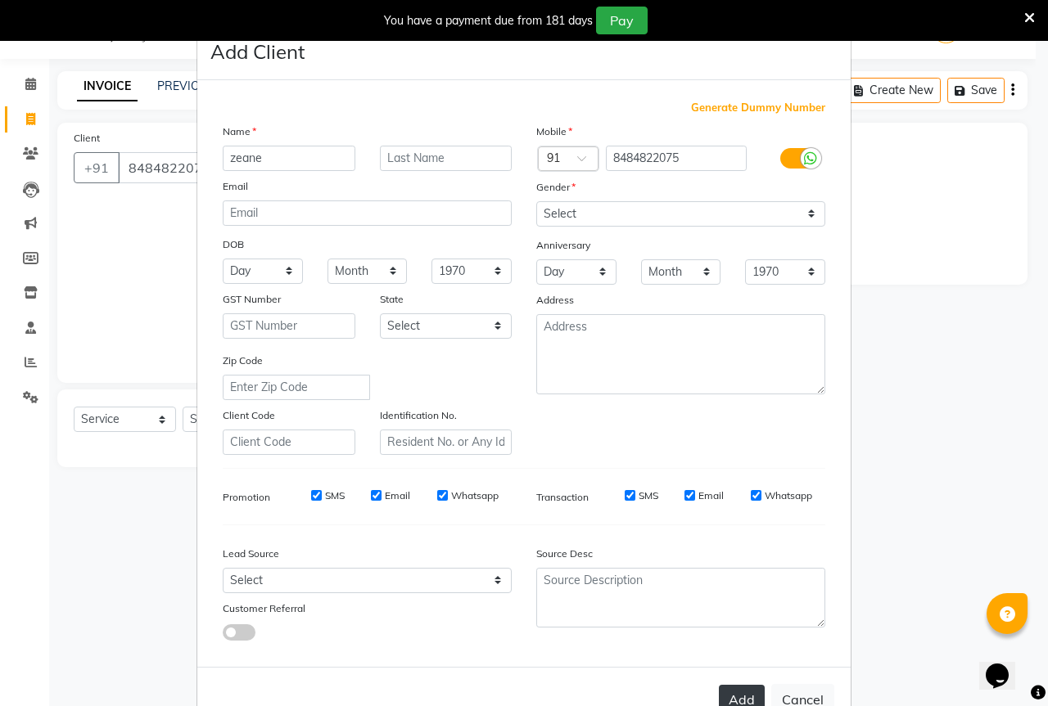
click at [744, 701] on button "Add" at bounding box center [742, 699] width 46 height 29
select select
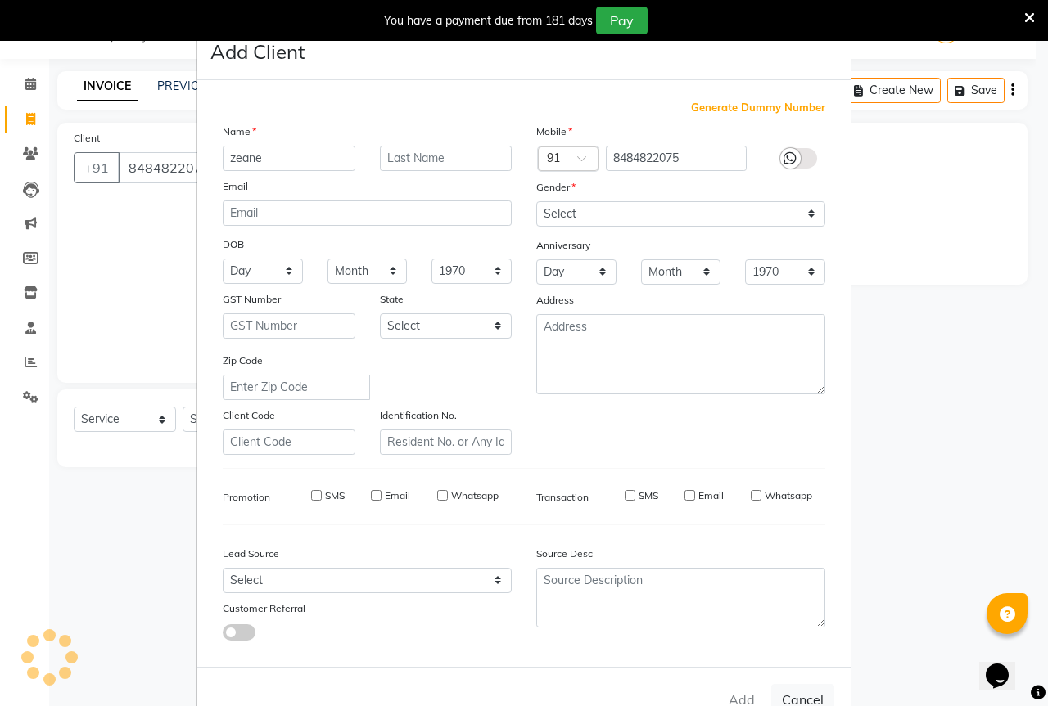
select select
checkbox input "false"
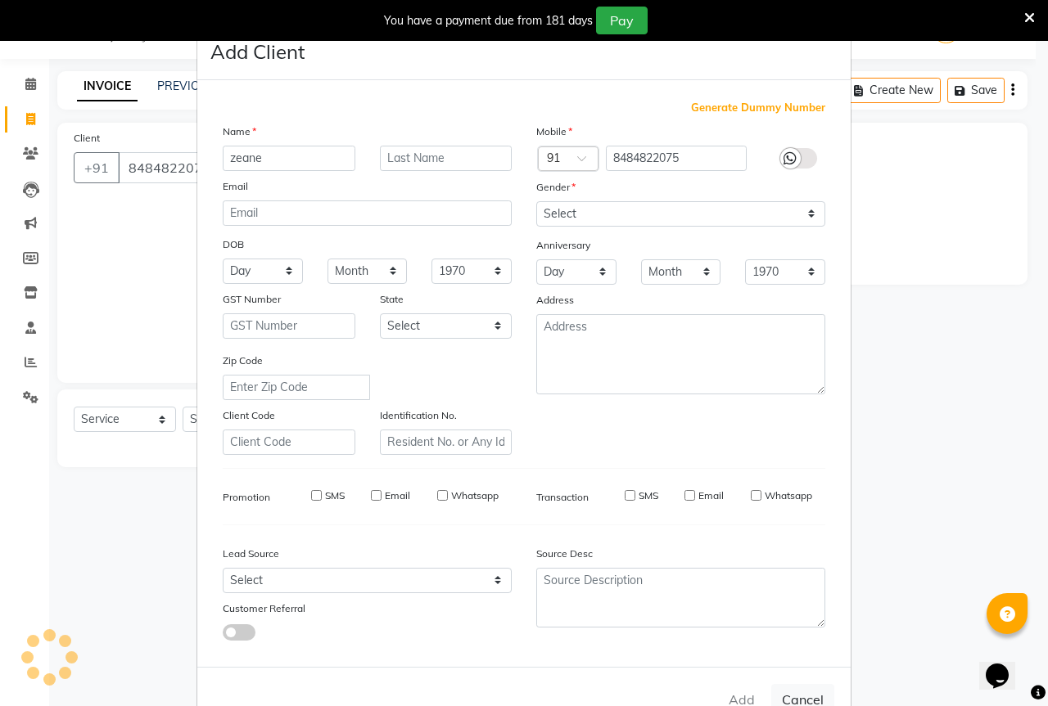
checkbox input "false"
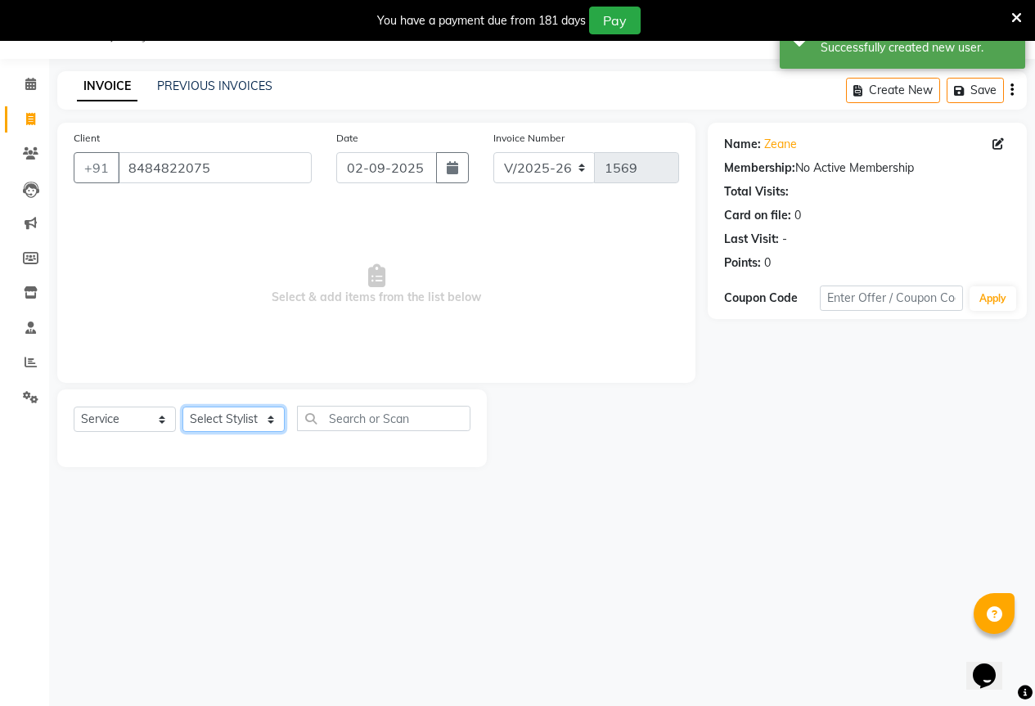
click at [195, 419] on select "Select Stylist AKASH KAJAL PAYAL RAJ RUTUJA SAHIL" at bounding box center [234, 419] width 102 height 25
select select "61553"
click at [183, 407] on select "Select Stylist AKASH KAJAL PAYAL RAJ RUTUJA SAHIL" at bounding box center [234, 419] width 102 height 25
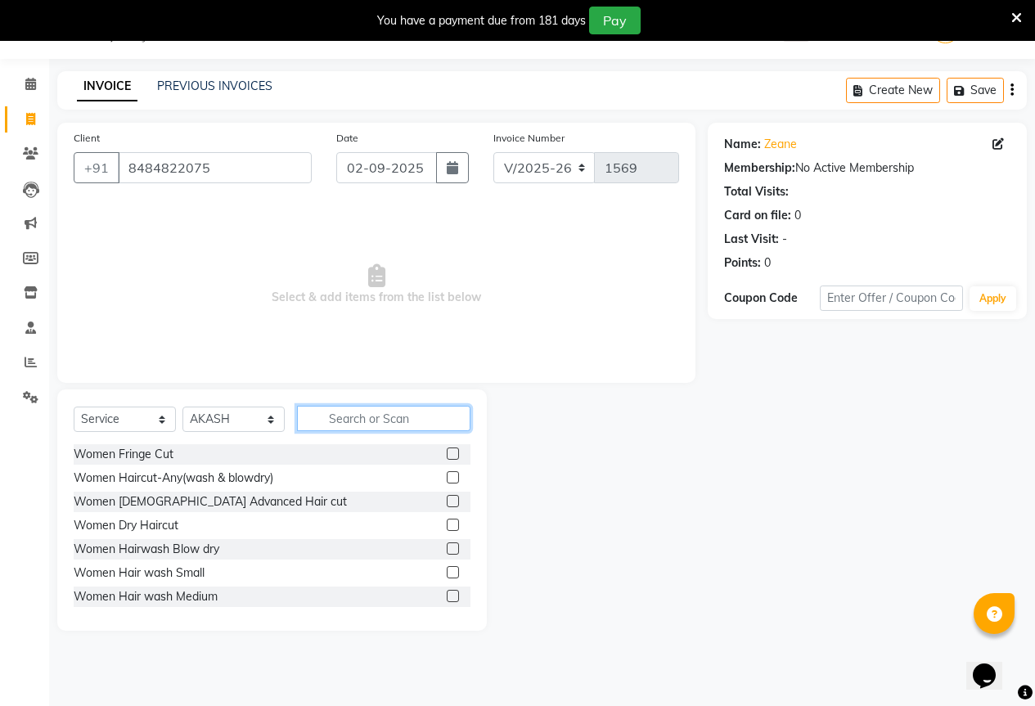
click at [325, 427] on input "text" at bounding box center [384, 418] width 174 height 25
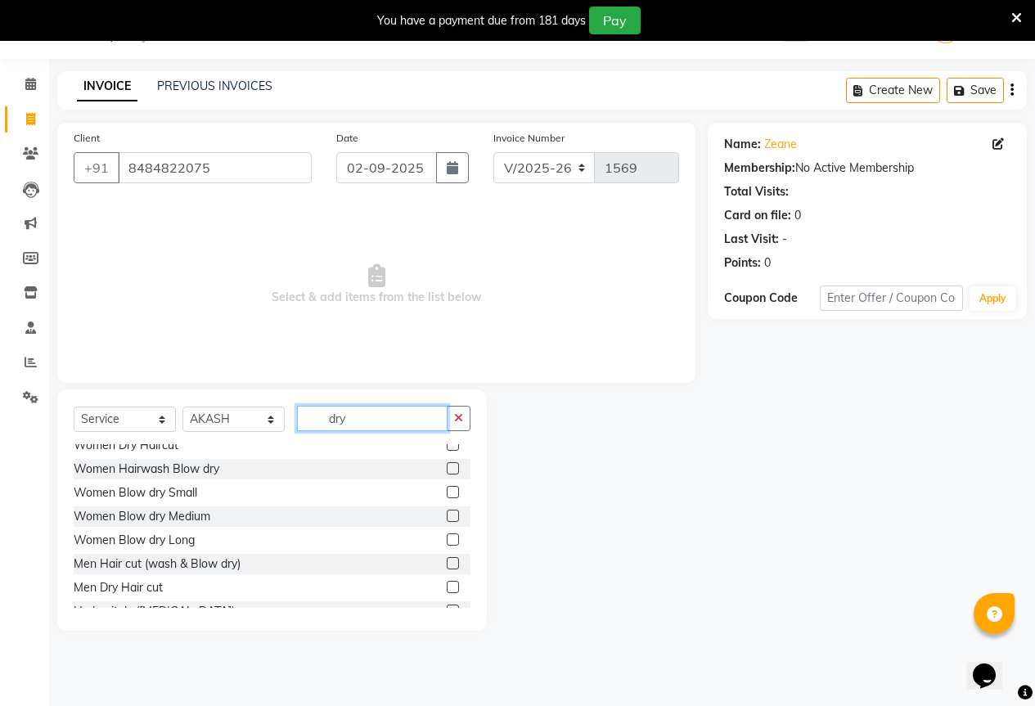
scroll to position [50, 0]
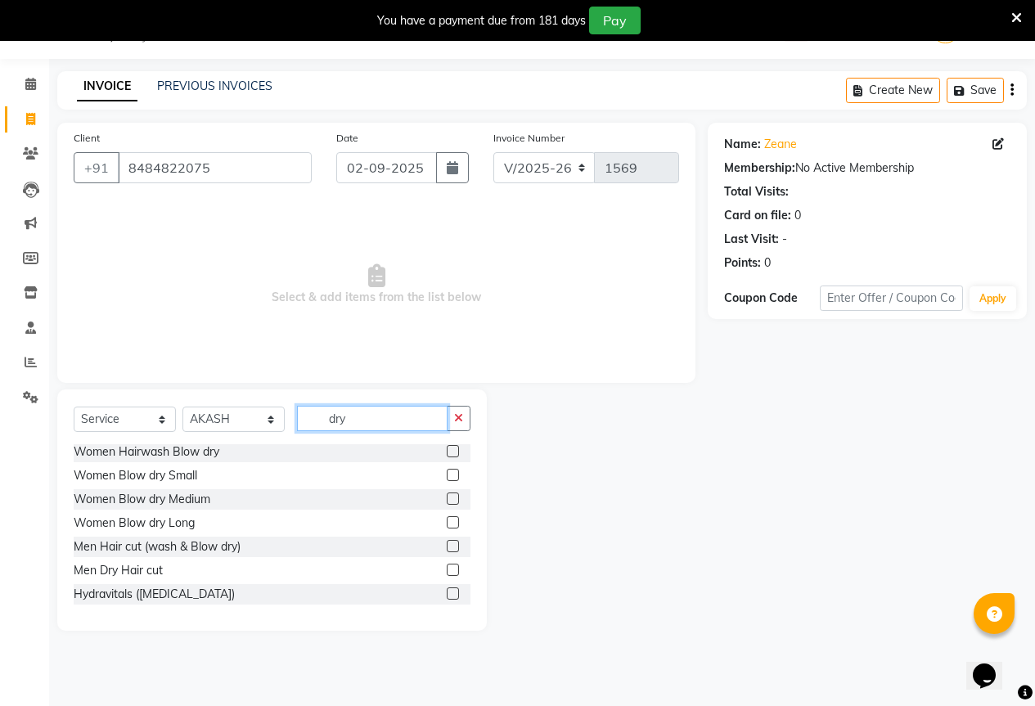
type input "dry"
click at [447, 575] on label at bounding box center [453, 570] width 12 height 12
click at [447, 575] on input "checkbox" at bounding box center [452, 571] width 11 height 11
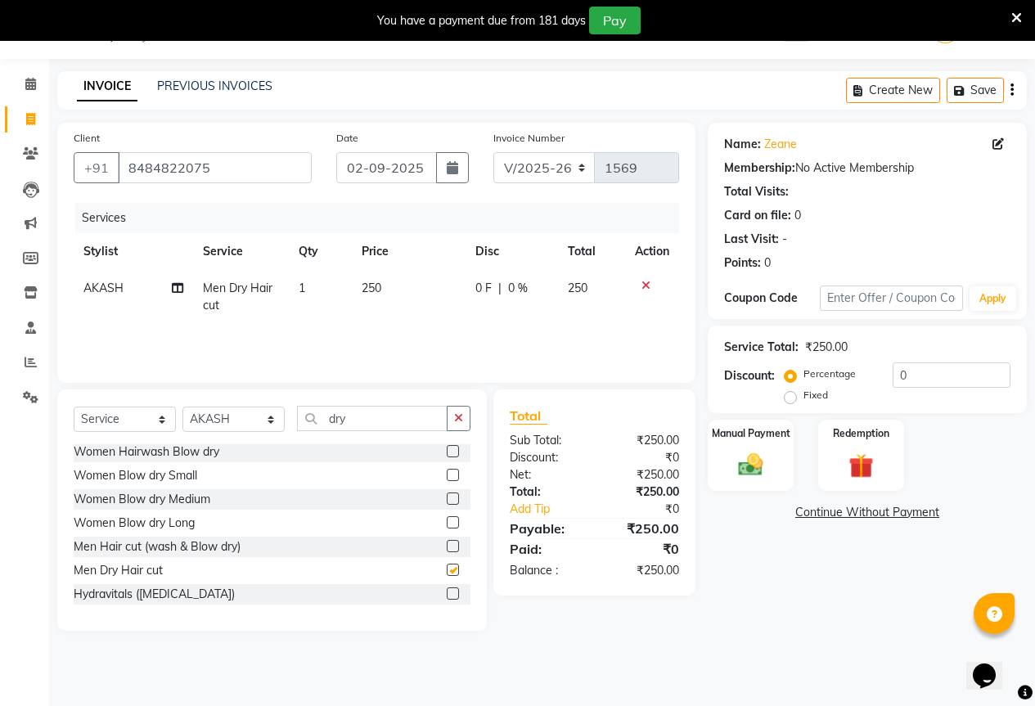
checkbox input "false"
click at [740, 474] on img at bounding box center [751, 464] width 42 height 29
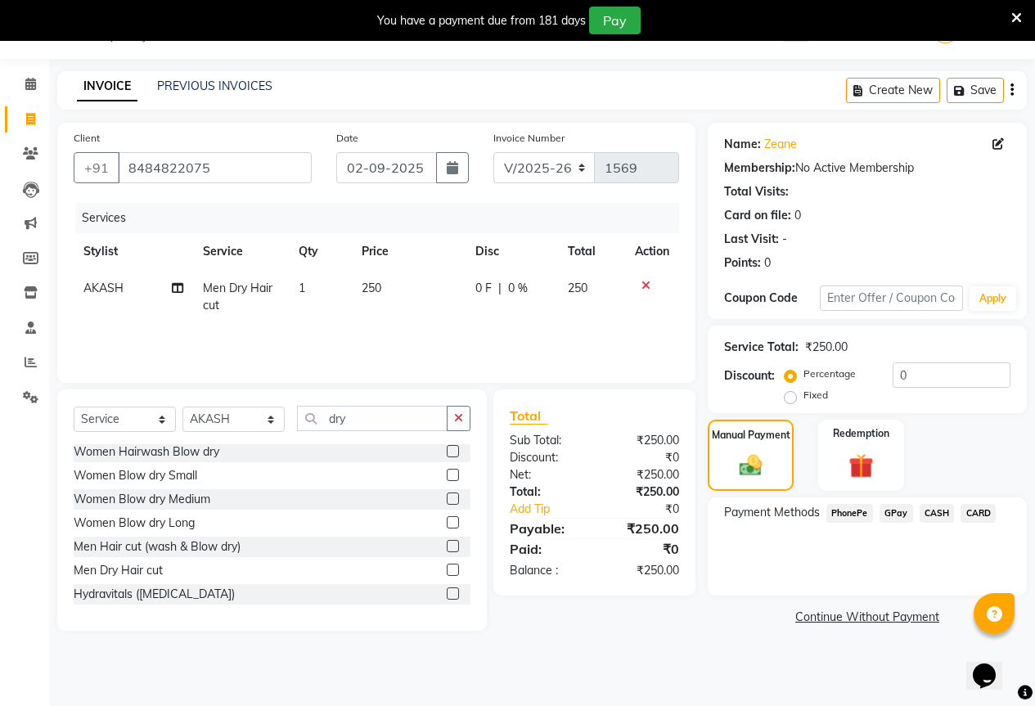
click at [939, 512] on span "CASH" at bounding box center [937, 513] width 35 height 19
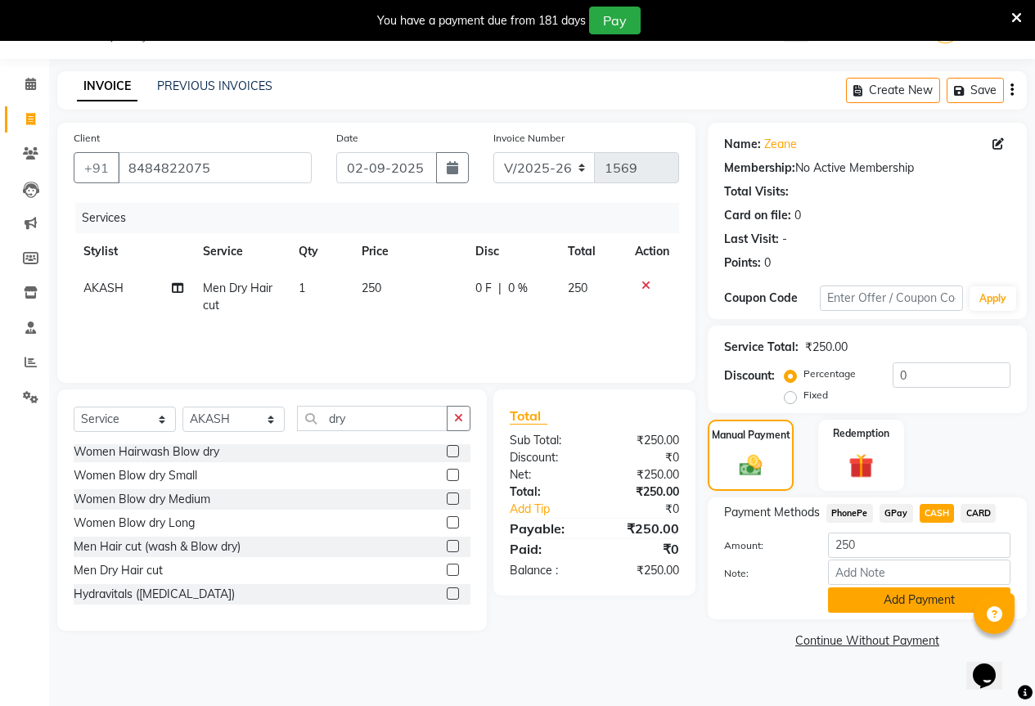
click at [923, 607] on button "Add Payment" at bounding box center [919, 600] width 183 height 25
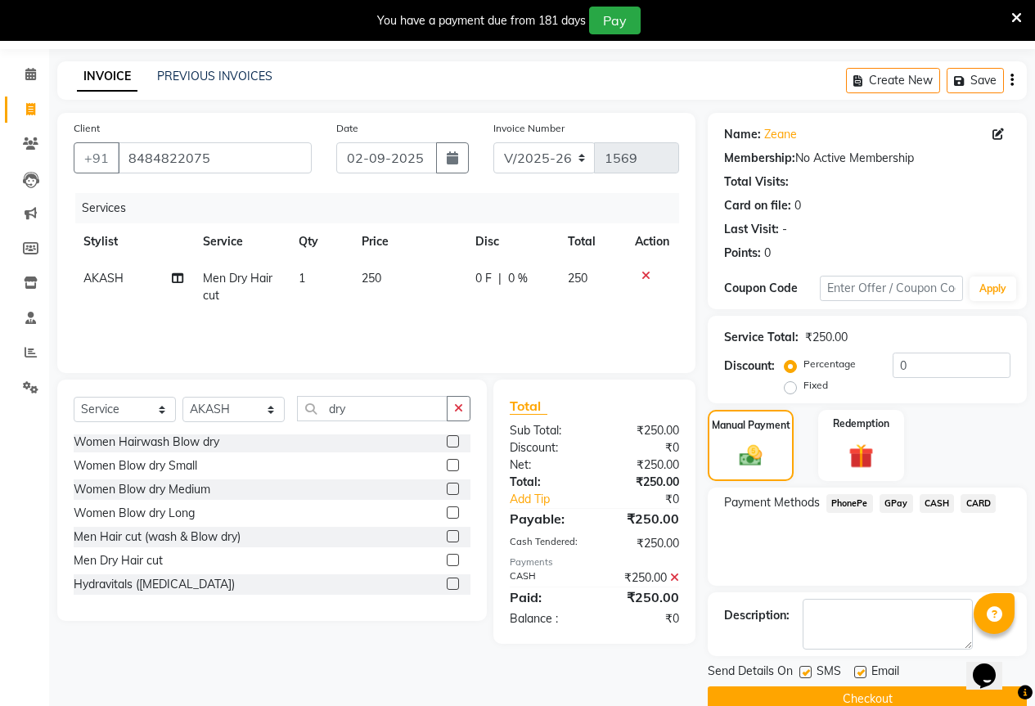
scroll to position [81, 0]
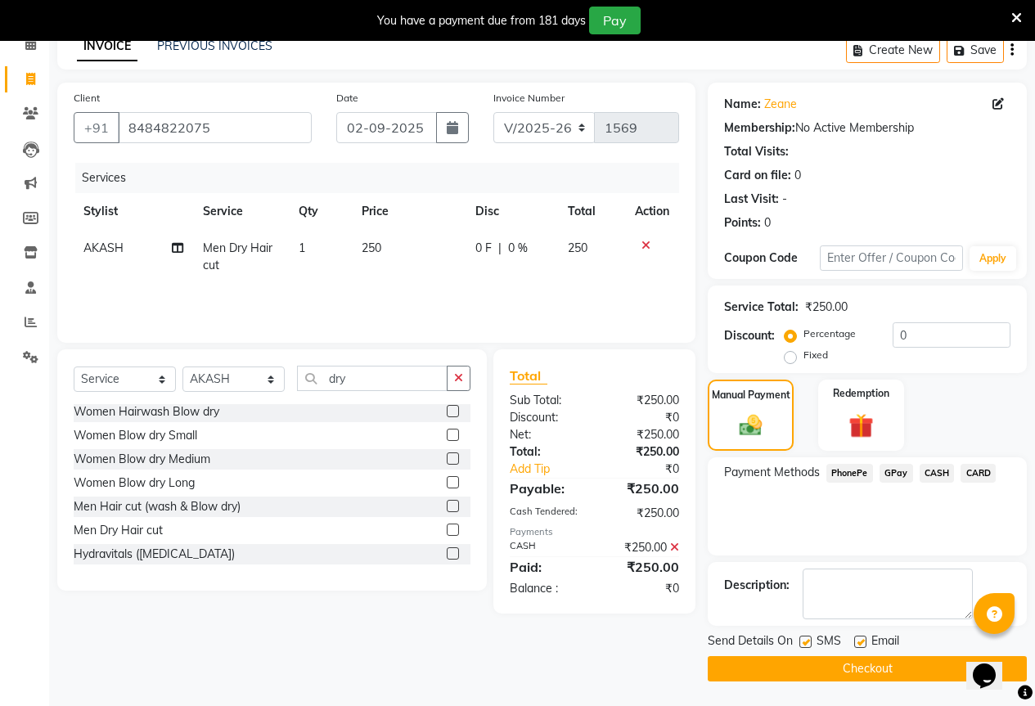
click at [904, 665] on button "Checkout" at bounding box center [867, 668] width 319 height 25
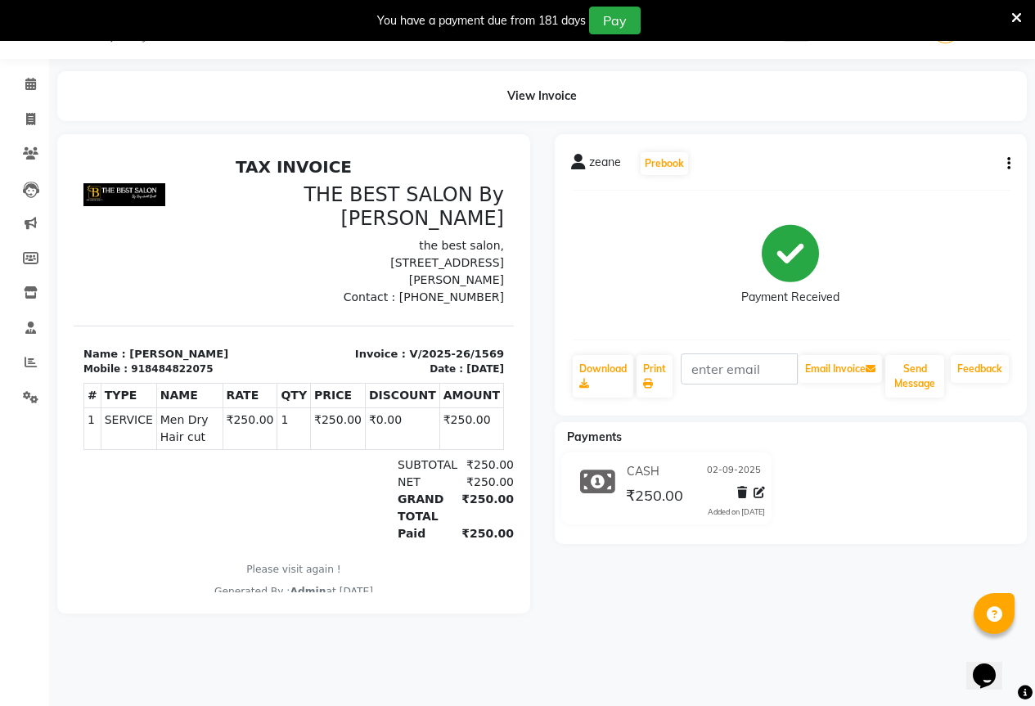
click at [16, 135] on li "Invoice" at bounding box center [24, 119] width 49 height 35
click at [29, 120] on icon at bounding box center [30, 119] width 9 height 12
select select "7209"
select select "service"
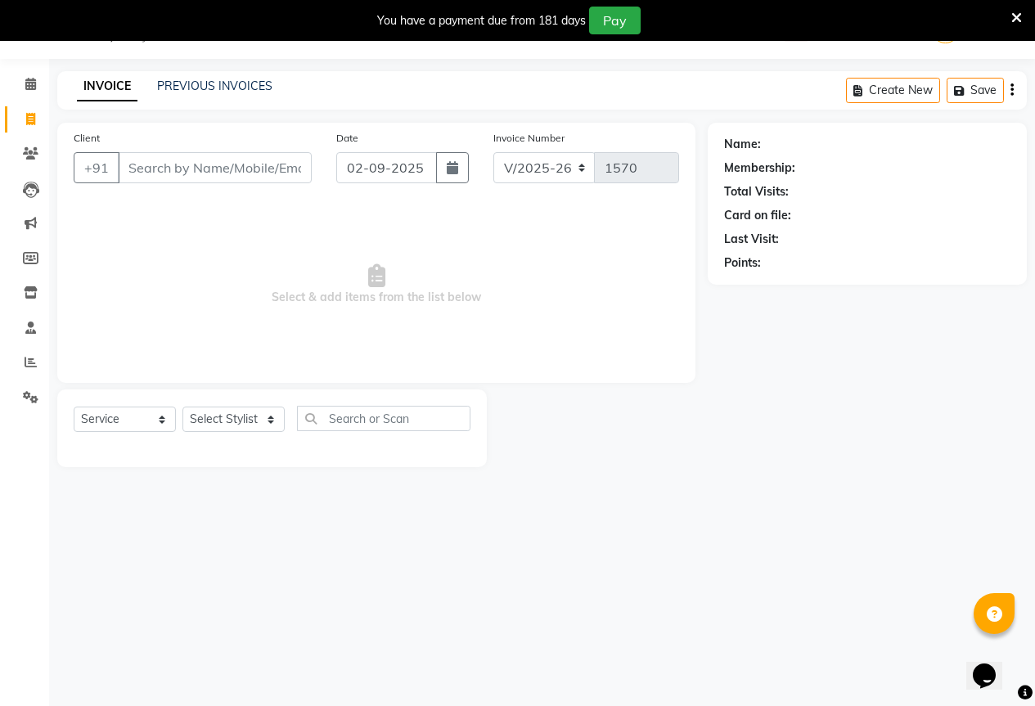
click at [175, 169] on input "Client" at bounding box center [215, 167] width 194 height 31
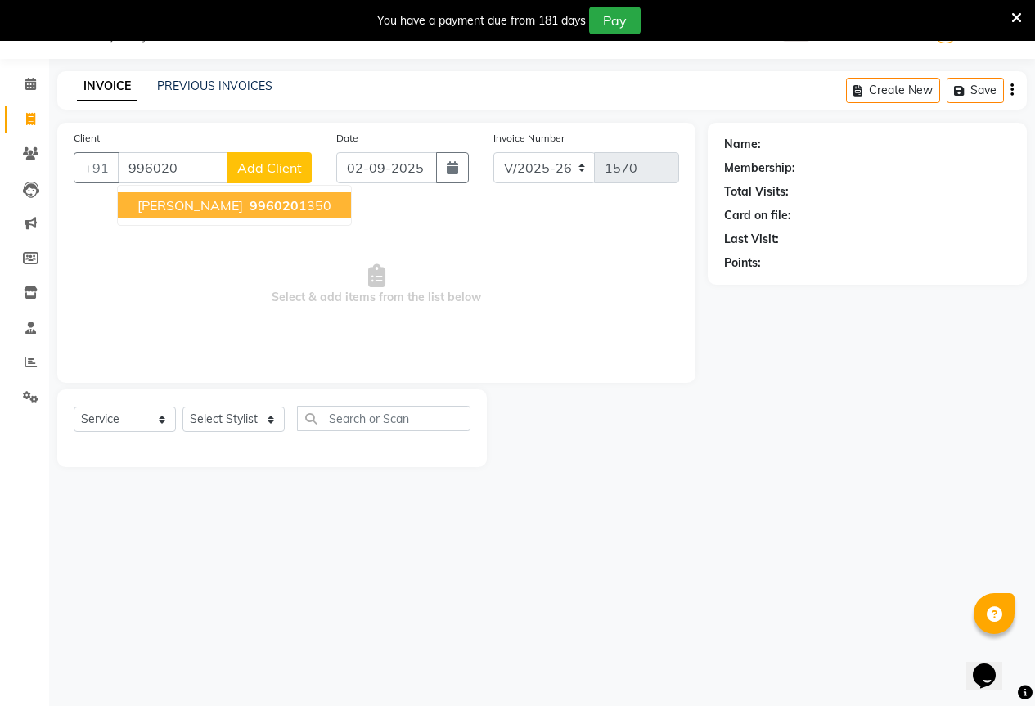
click at [253, 199] on span "996020" at bounding box center [274, 205] width 49 height 16
type input "9960201350"
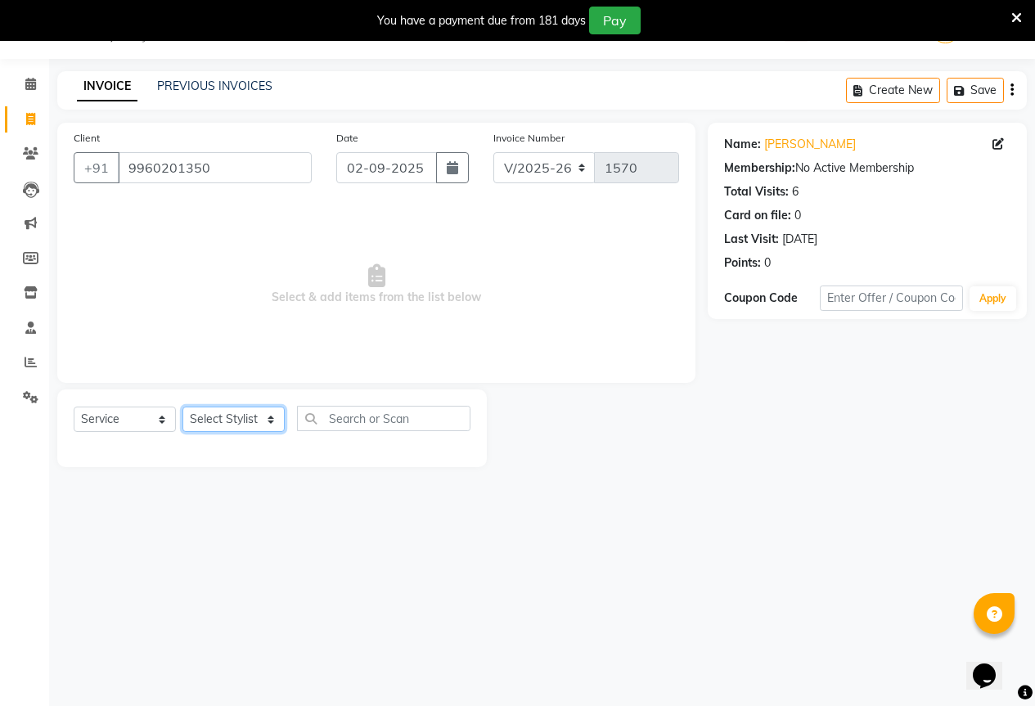
click at [207, 426] on select "Select Stylist AKASH KAJAL PAYAL RAJ RUTUJA SAHIL" at bounding box center [234, 419] width 102 height 25
select select "61550"
click at [183, 407] on select "Select Stylist AKASH KAJAL PAYAL RAJ RUTUJA SAHIL" at bounding box center [234, 419] width 102 height 25
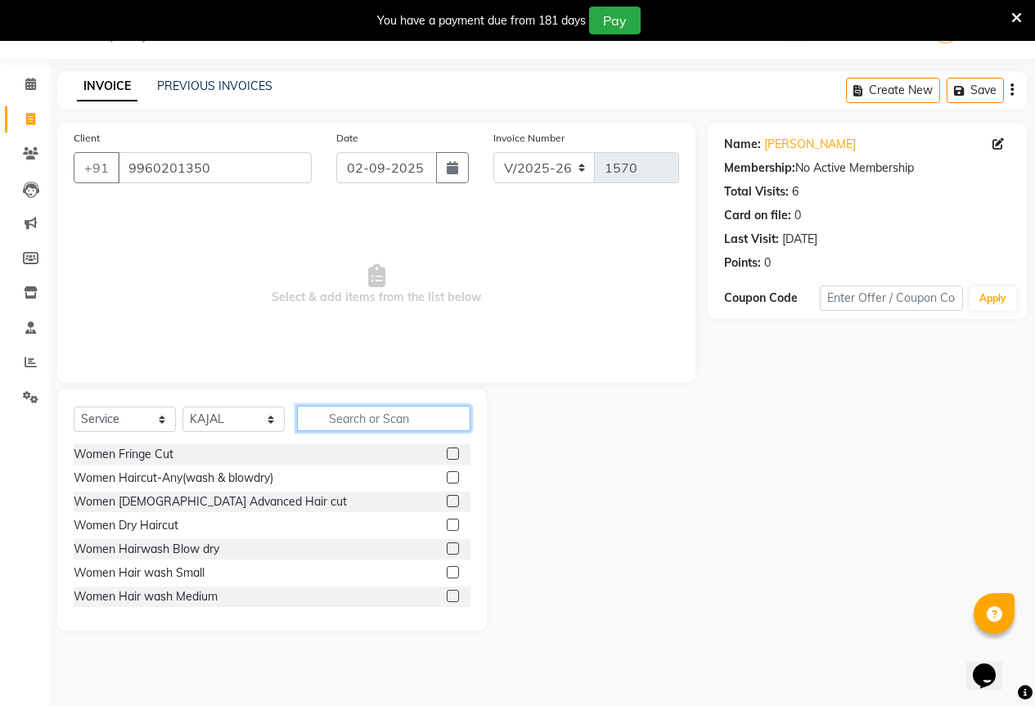
click at [345, 414] on input "text" at bounding box center [384, 418] width 174 height 25
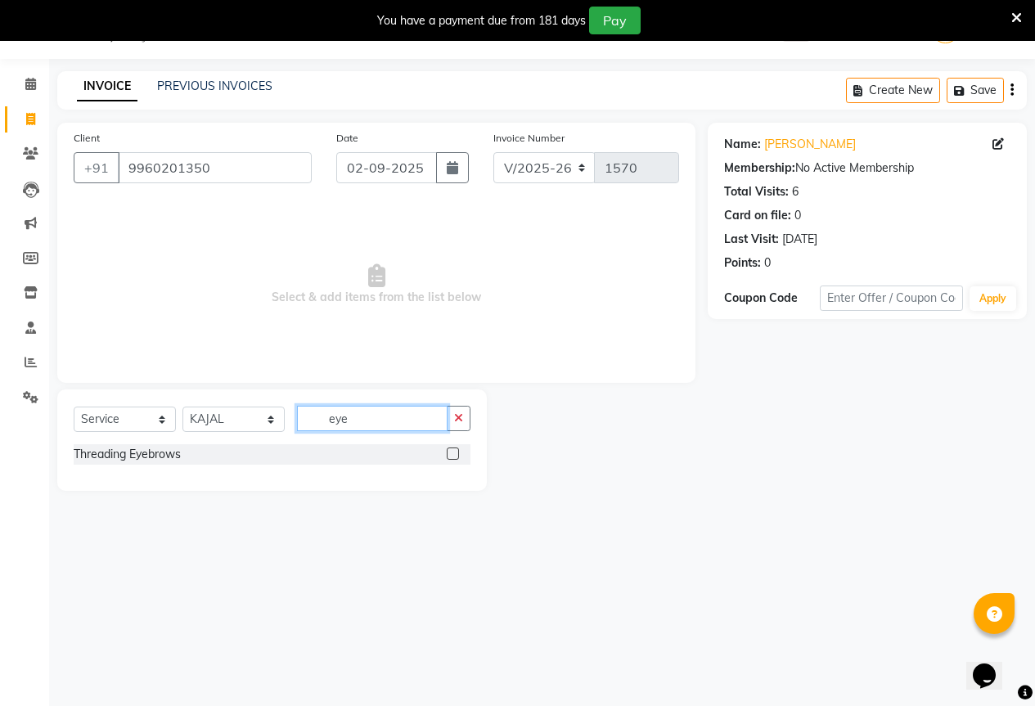
type input "eye"
click at [456, 456] on label at bounding box center [453, 454] width 12 height 12
click at [456, 456] on input "checkbox" at bounding box center [452, 454] width 11 height 11
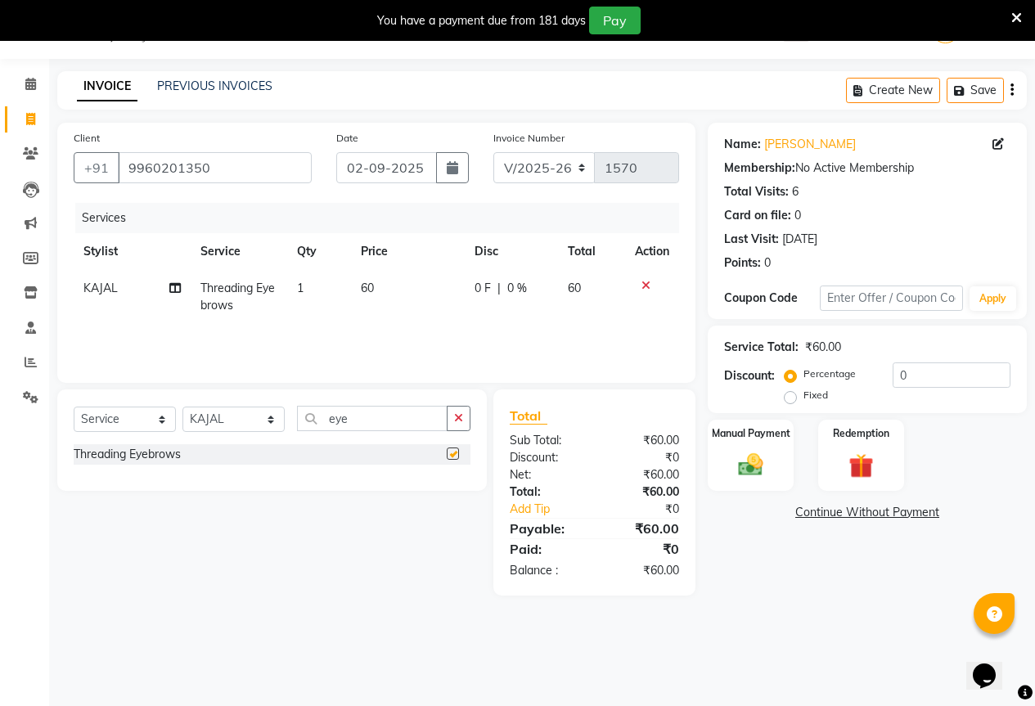
checkbox input "false"
click at [403, 286] on td "60" at bounding box center [408, 297] width 114 height 54
select select "61550"
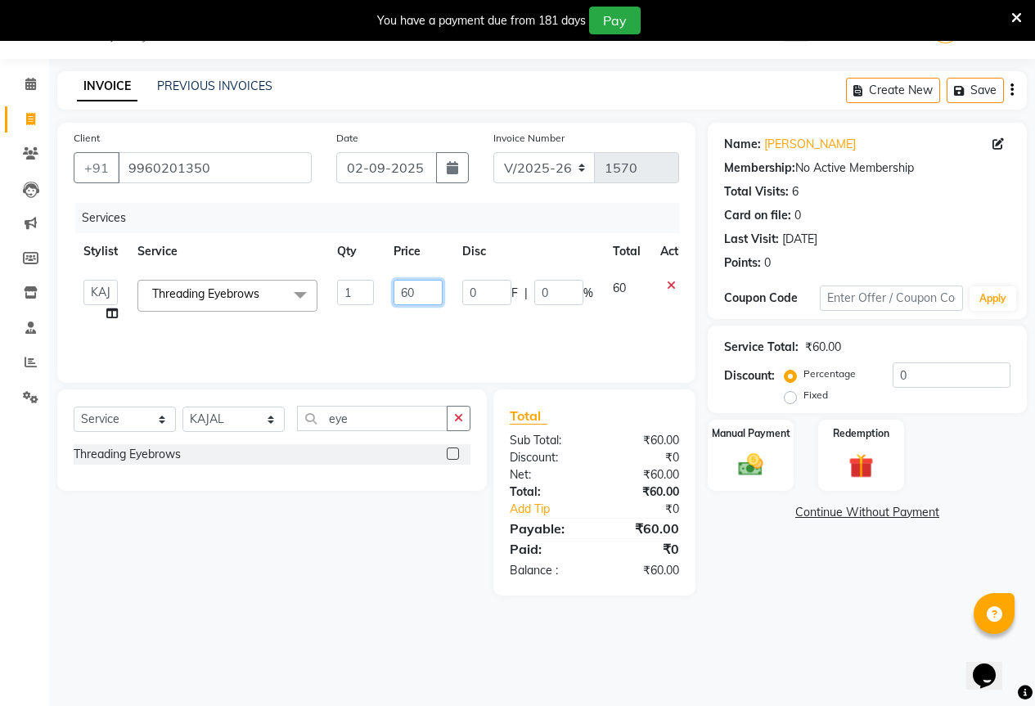
click at [427, 293] on input "60" at bounding box center [418, 292] width 49 height 25
click at [774, 449] on div "Manual Payment" at bounding box center [750, 455] width 89 height 74
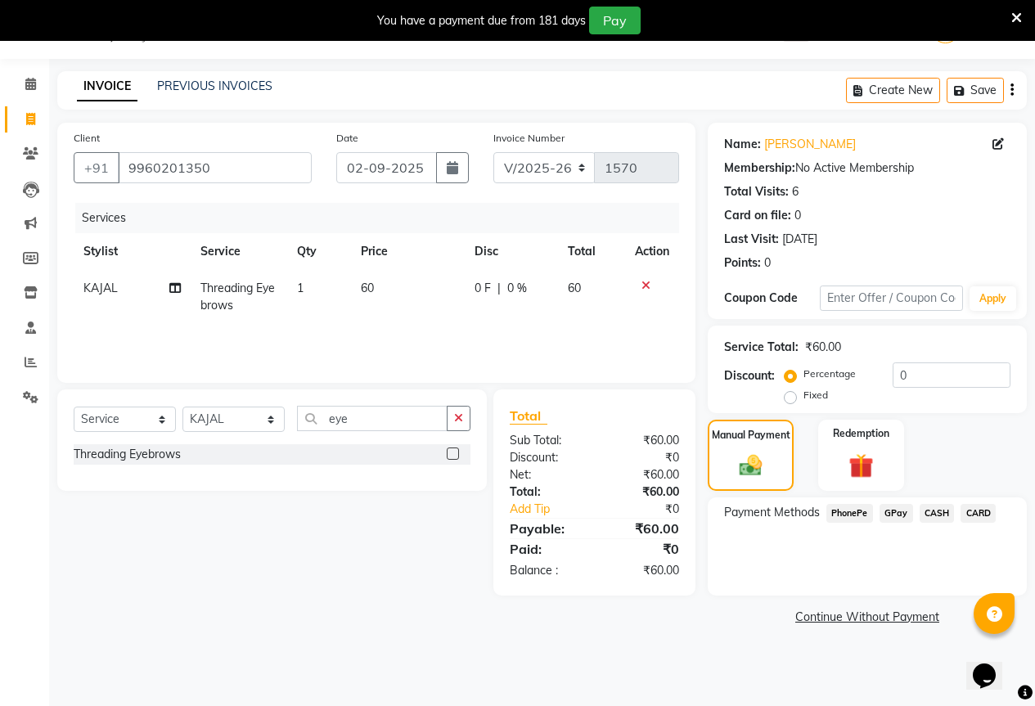
click at [880, 513] on span "GPay" at bounding box center [897, 513] width 34 height 19
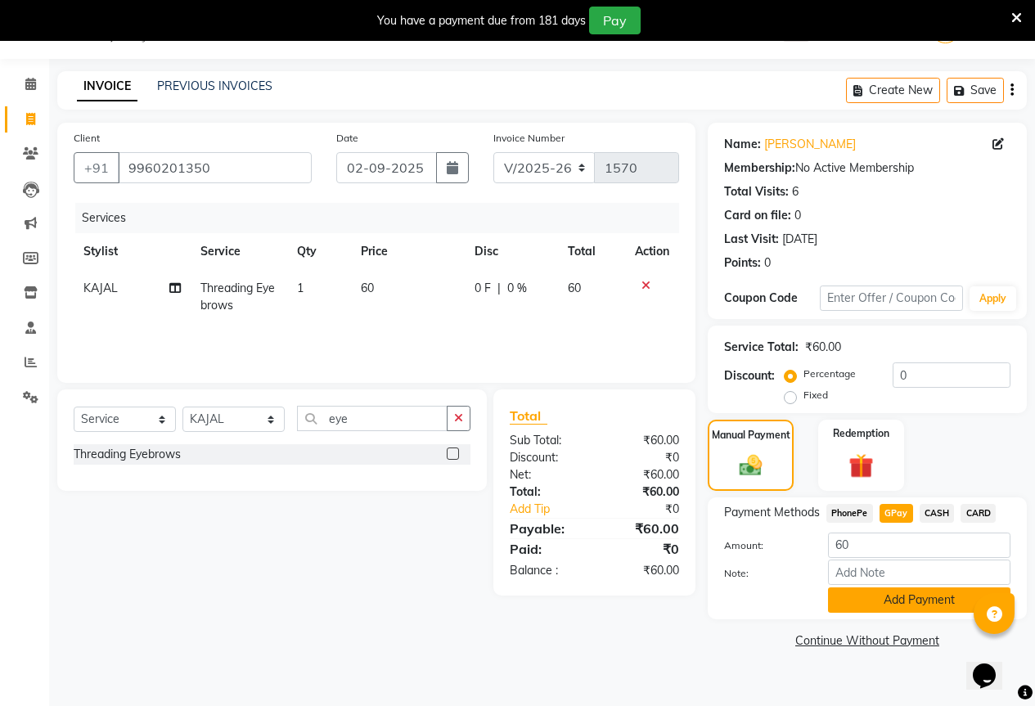
click at [895, 609] on button "Add Payment" at bounding box center [919, 600] width 183 height 25
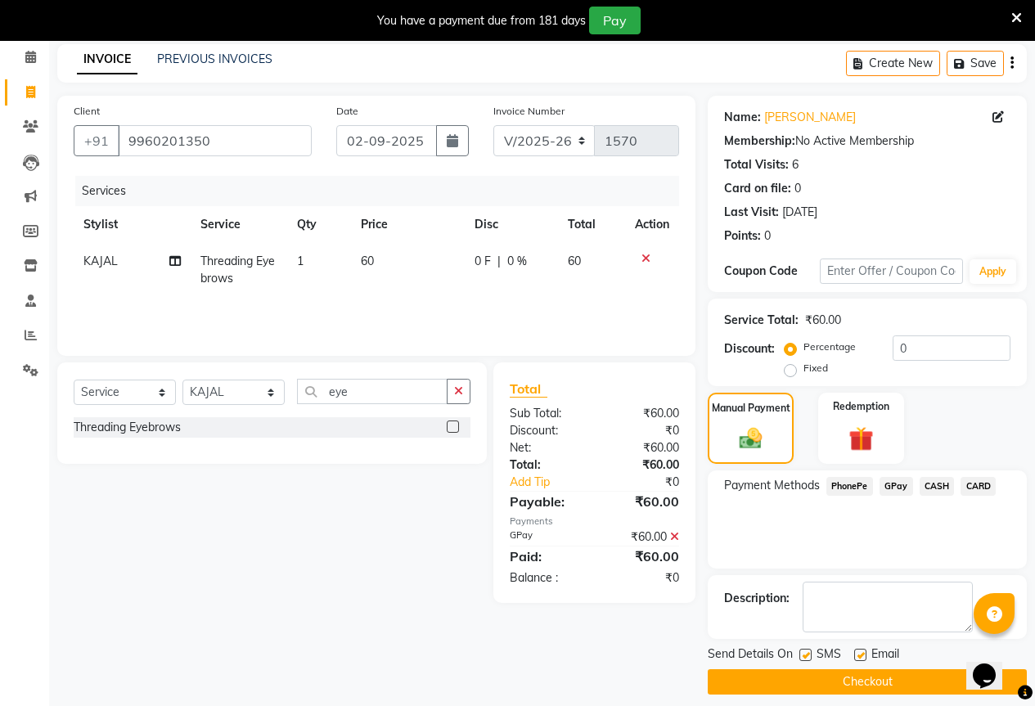
scroll to position [81, 0]
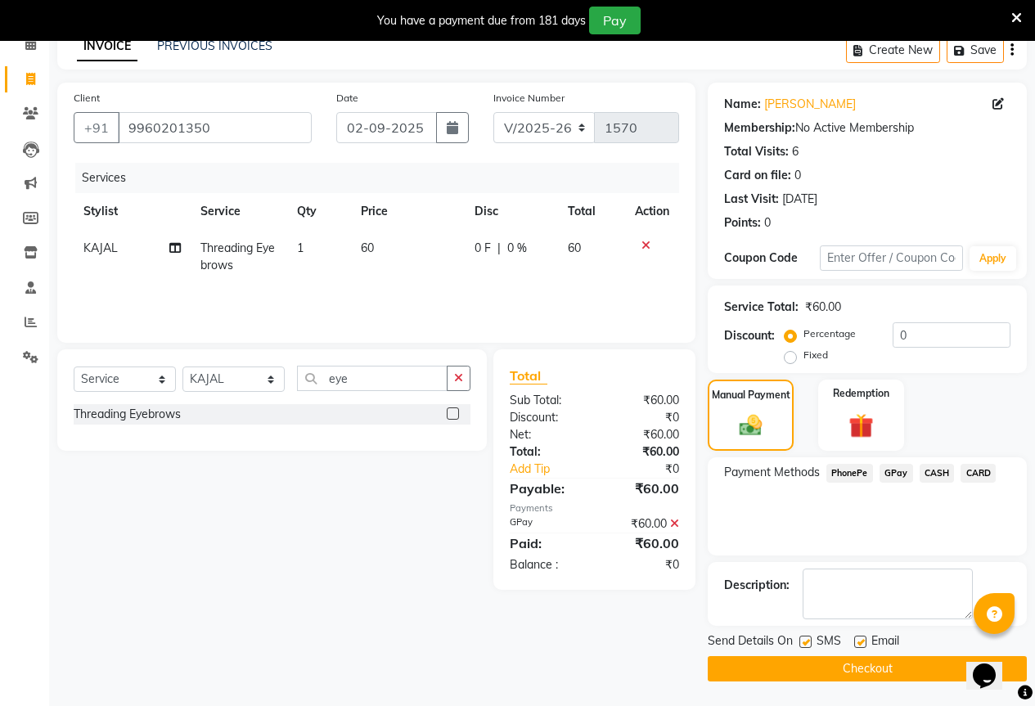
drag, startPoint x: 880, startPoint y: 662, endPoint x: 342, endPoint y: 200, distance: 709.3
click at [877, 662] on button "Checkout" at bounding box center [867, 668] width 319 height 25
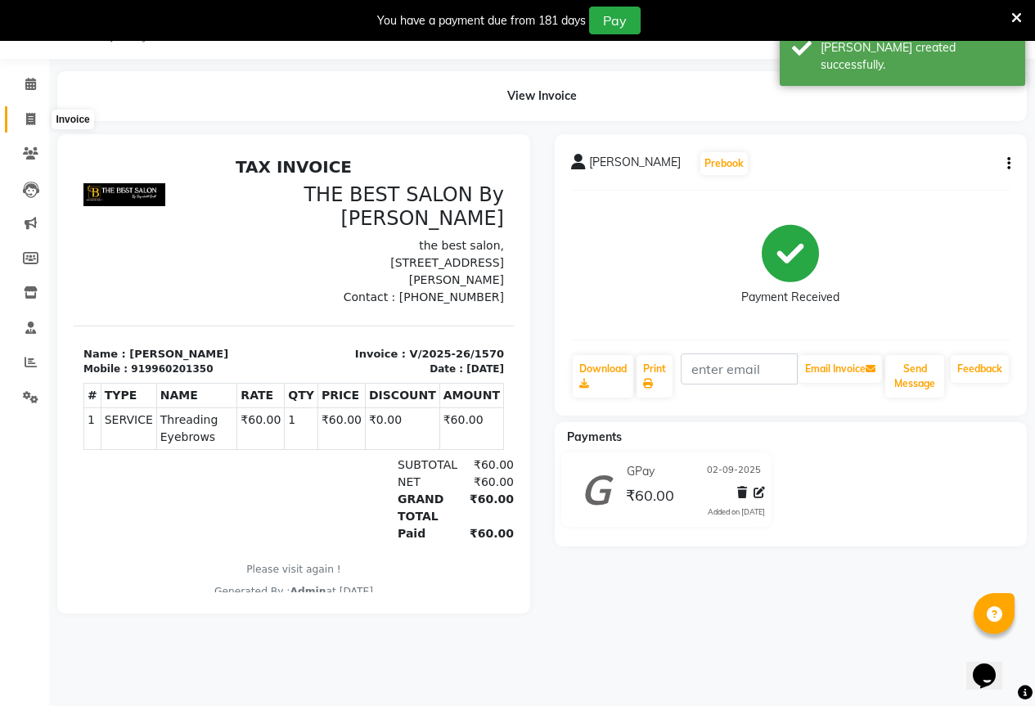
click at [17, 124] on span at bounding box center [30, 119] width 29 height 19
select select "7209"
select select "service"
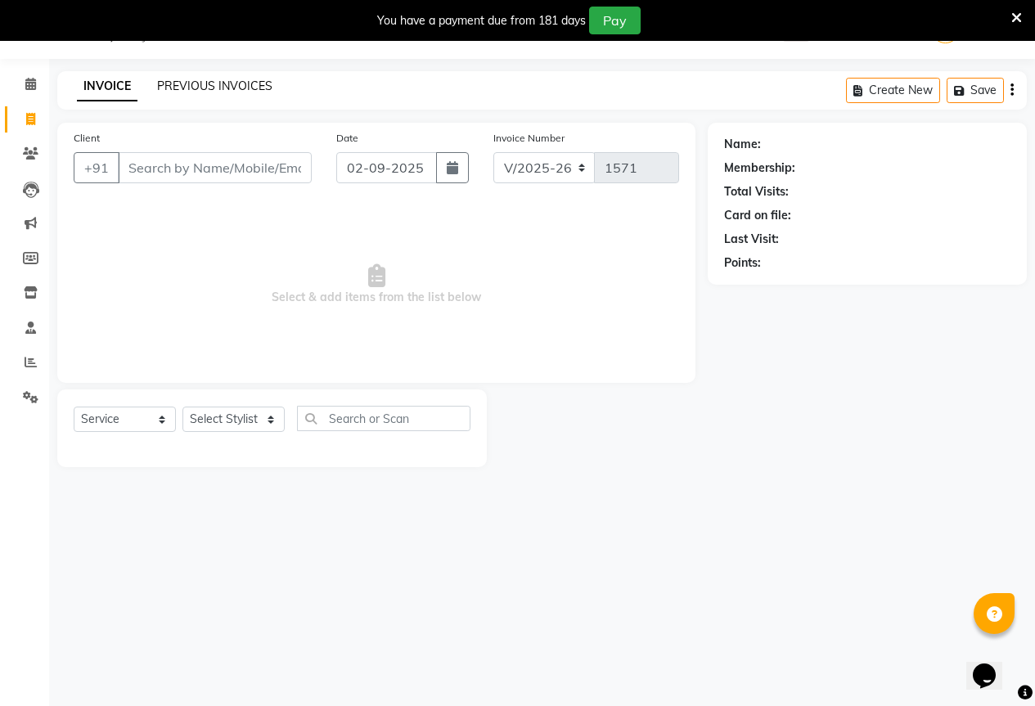
click at [180, 81] on link "PREVIOUS INVOICES" at bounding box center [214, 86] width 115 height 15
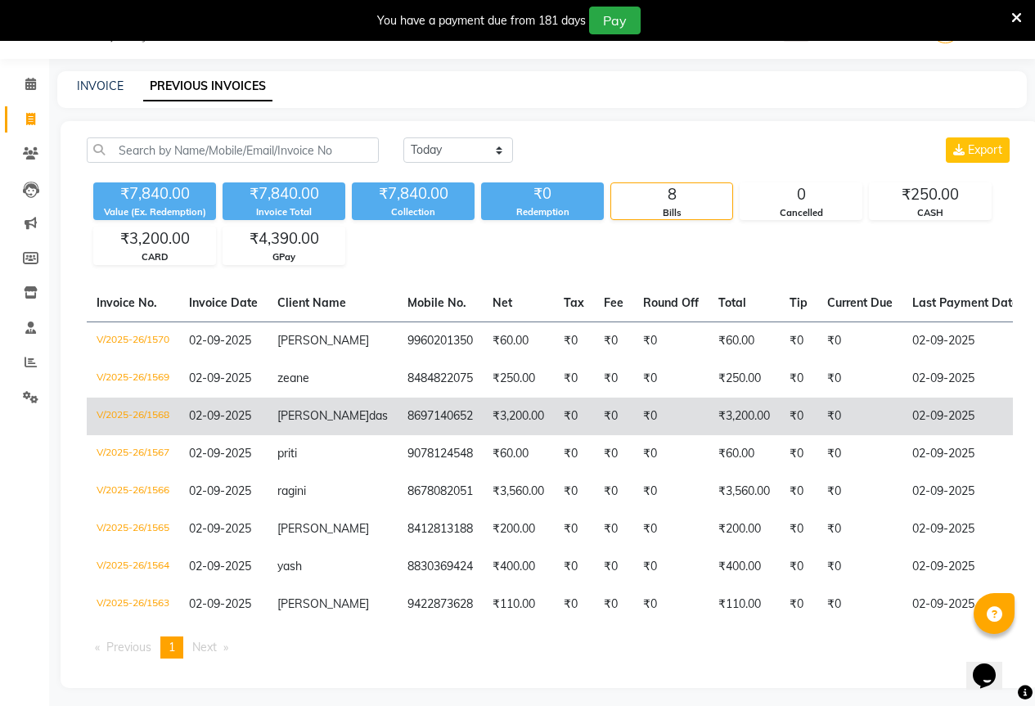
click at [634, 426] on td "₹0" at bounding box center [671, 417] width 75 height 38
click at [594, 426] on td "₹0" at bounding box center [613, 417] width 39 height 38
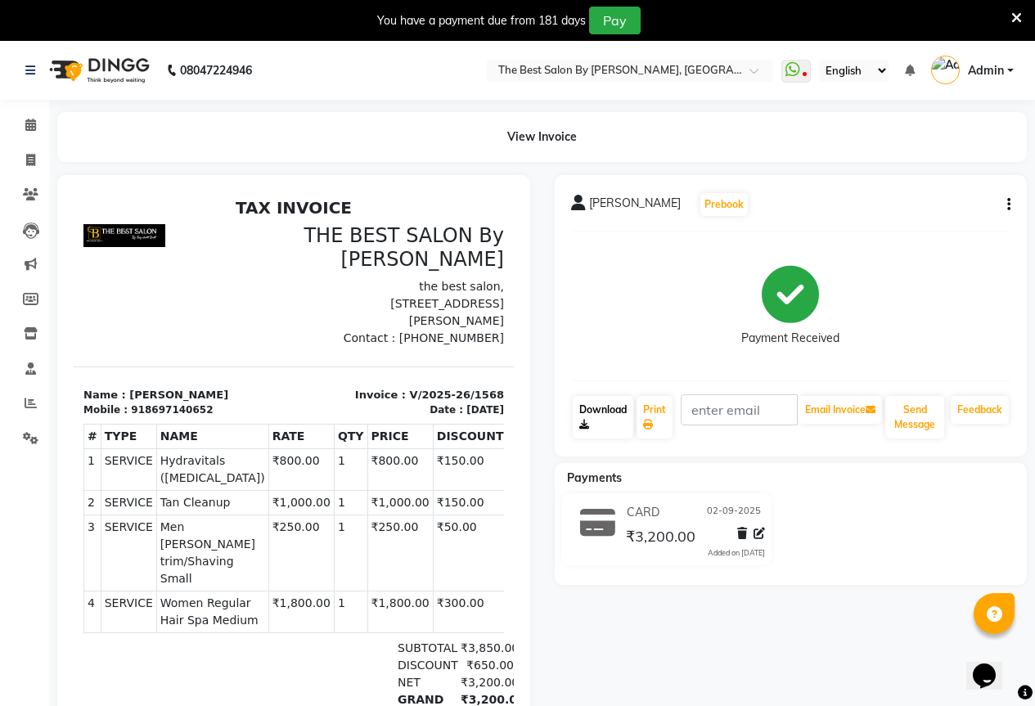
drag, startPoint x: 612, startPoint y: 429, endPoint x: 557, endPoint y: 406, distance: 60.2
click at [611, 429] on link "Download" at bounding box center [603, 417] width 61 height 43
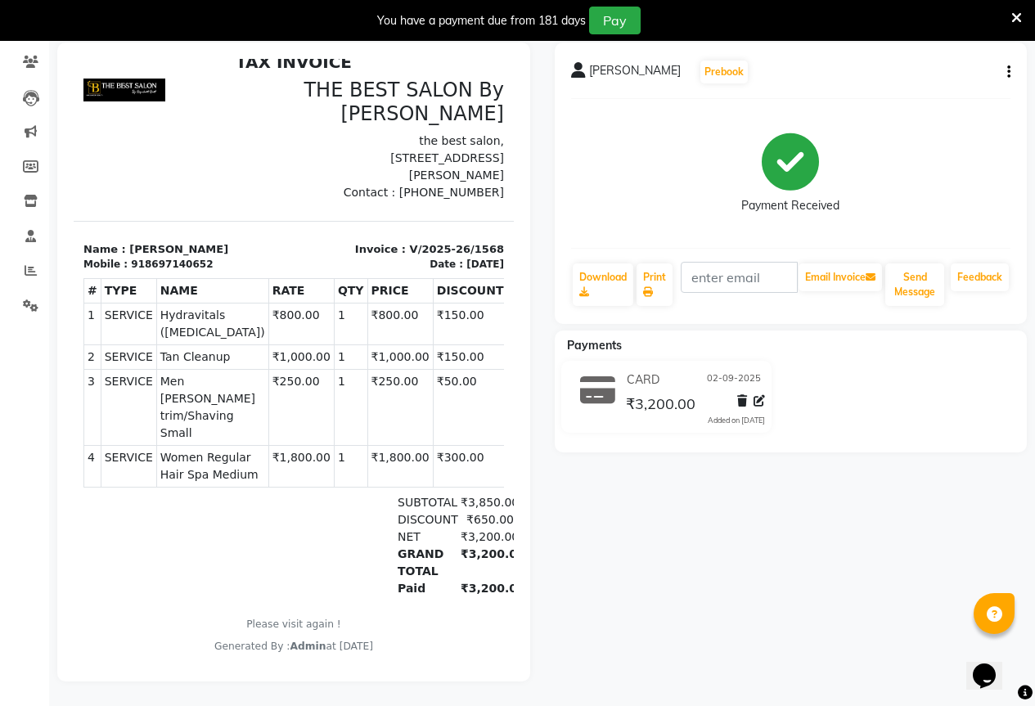
scroll to position [145, 0]
